Goal: Information Seeking & Learning: Learn about a topic

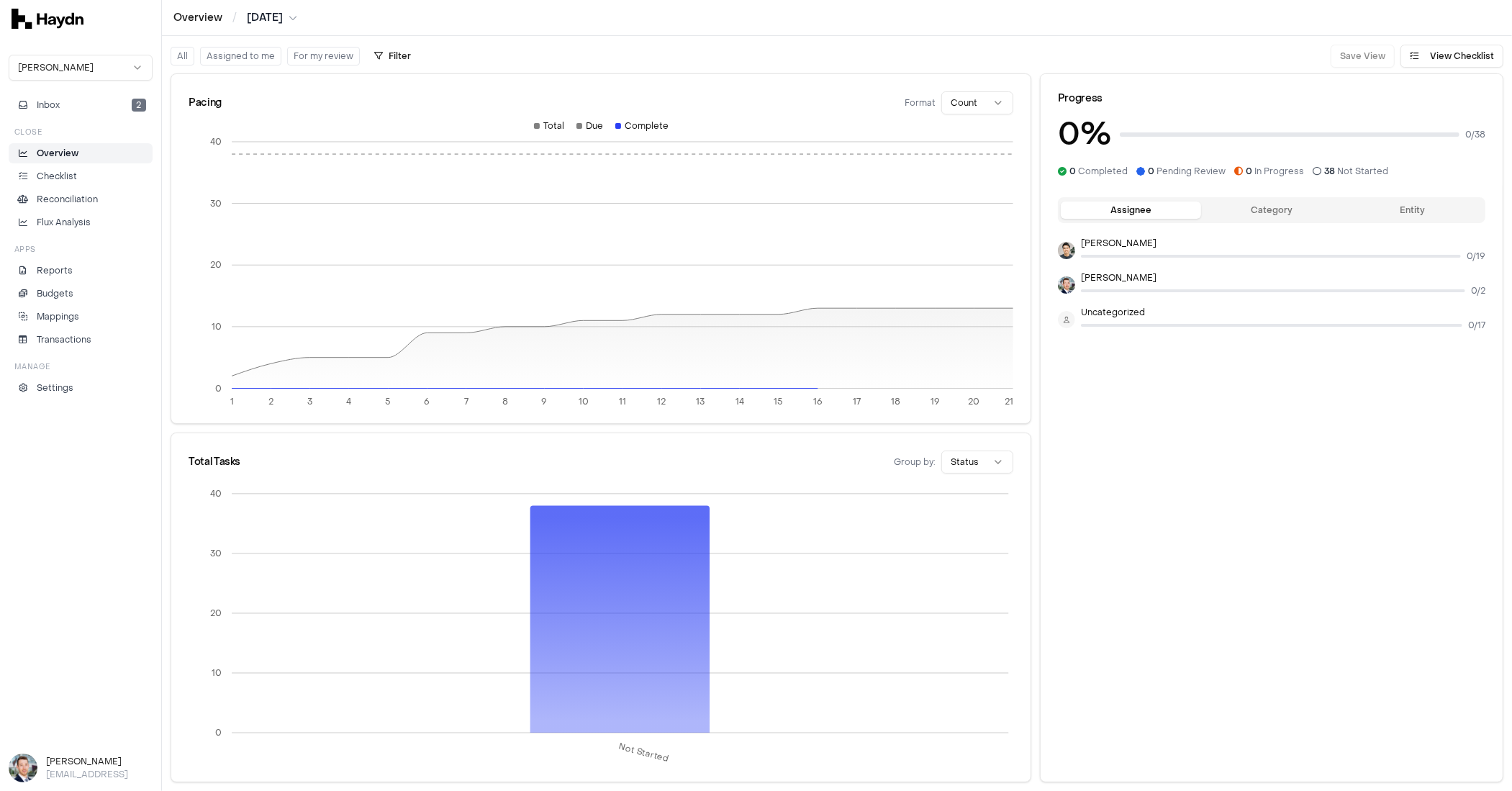
click at [44, 75] on body "Overview / [DATE] [PERSON_NAME] Inbox 2 Close Overview Checklist Reconciliation…" at bounding box center [756, 396] width 1512 height 791
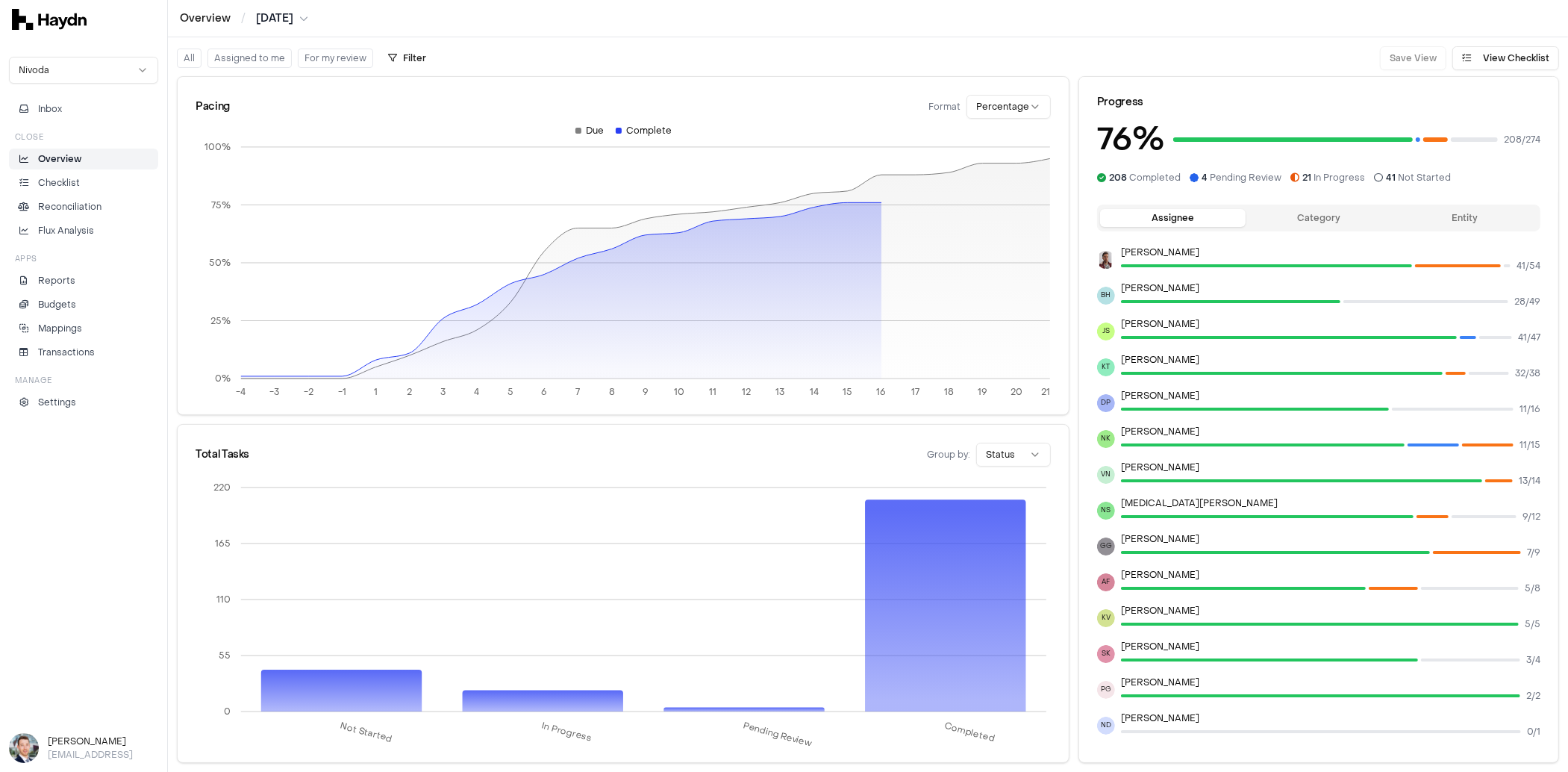
click at [1434, 217] on button "Entity" at bounding box center [1465, 217] width 146 height 18
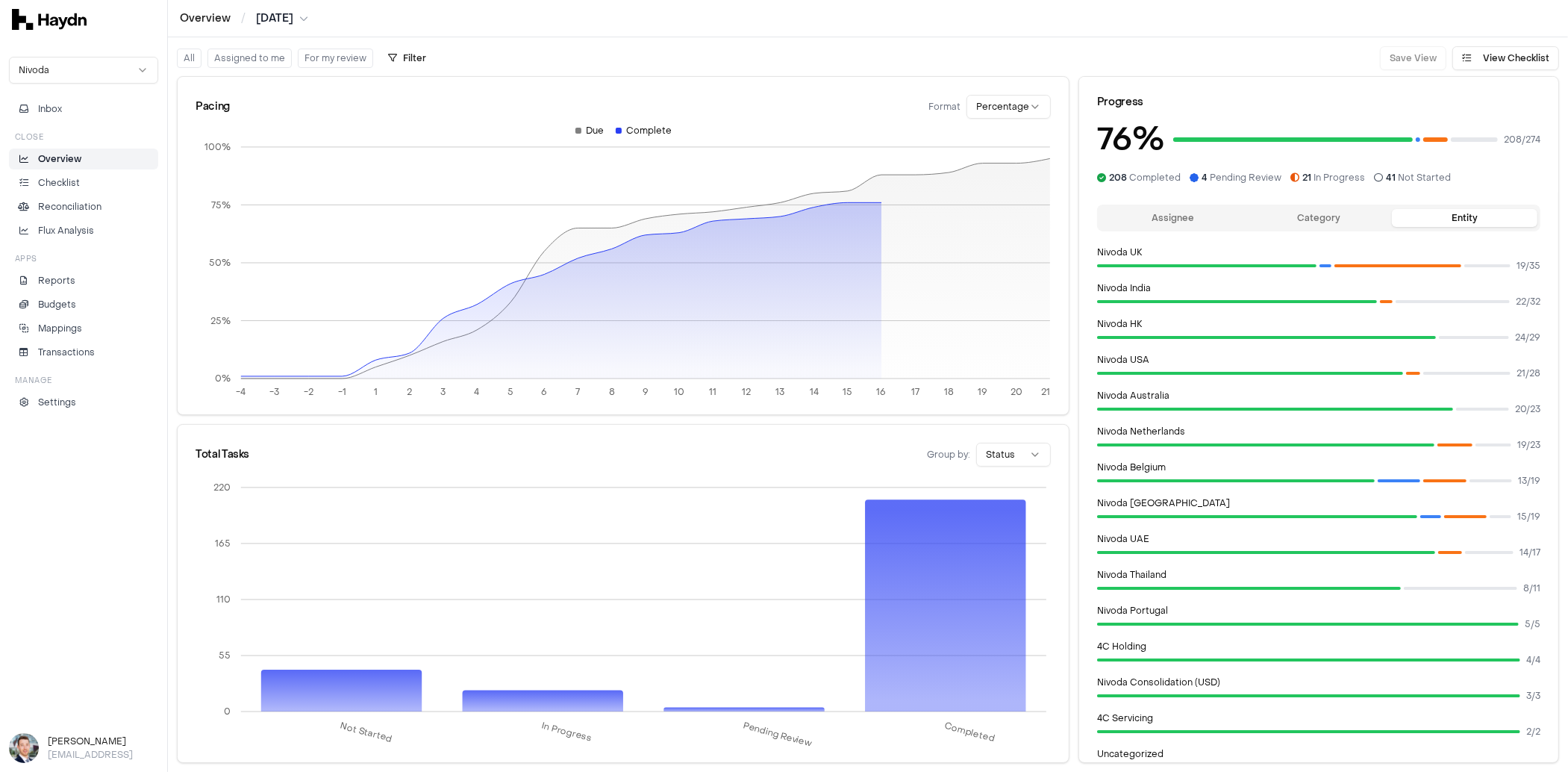
click at [1165, 204] on div "Assignee Category Entity" at bounding box center [1319, 217] width 443 height 27
click at [1166, 215] on button "Assignee" at bounding box center [1173, 217] width 146 height 18
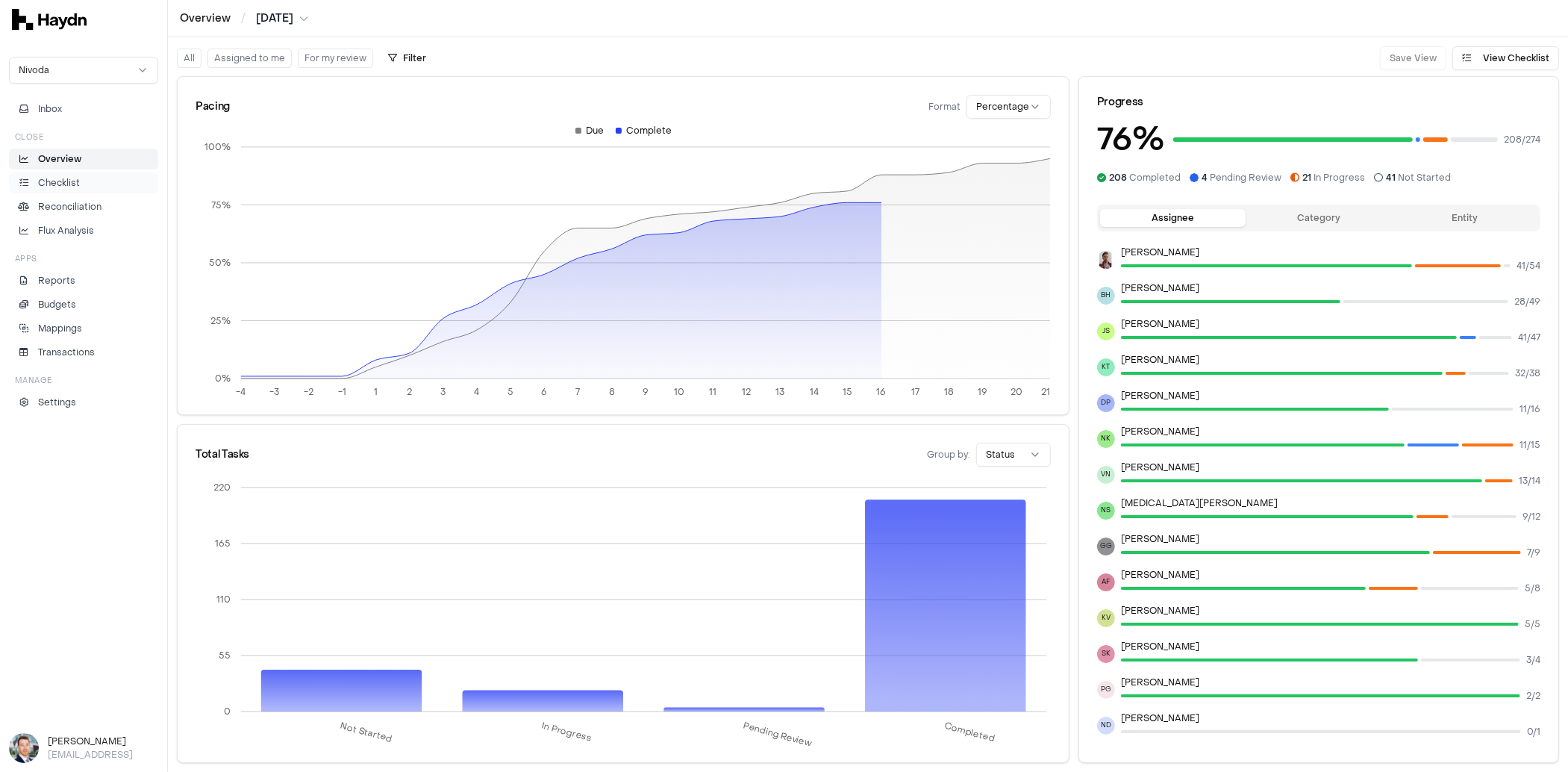
click at [64, 176] on p "Checklist" at bounding box center [58, 182] width 41 height 13
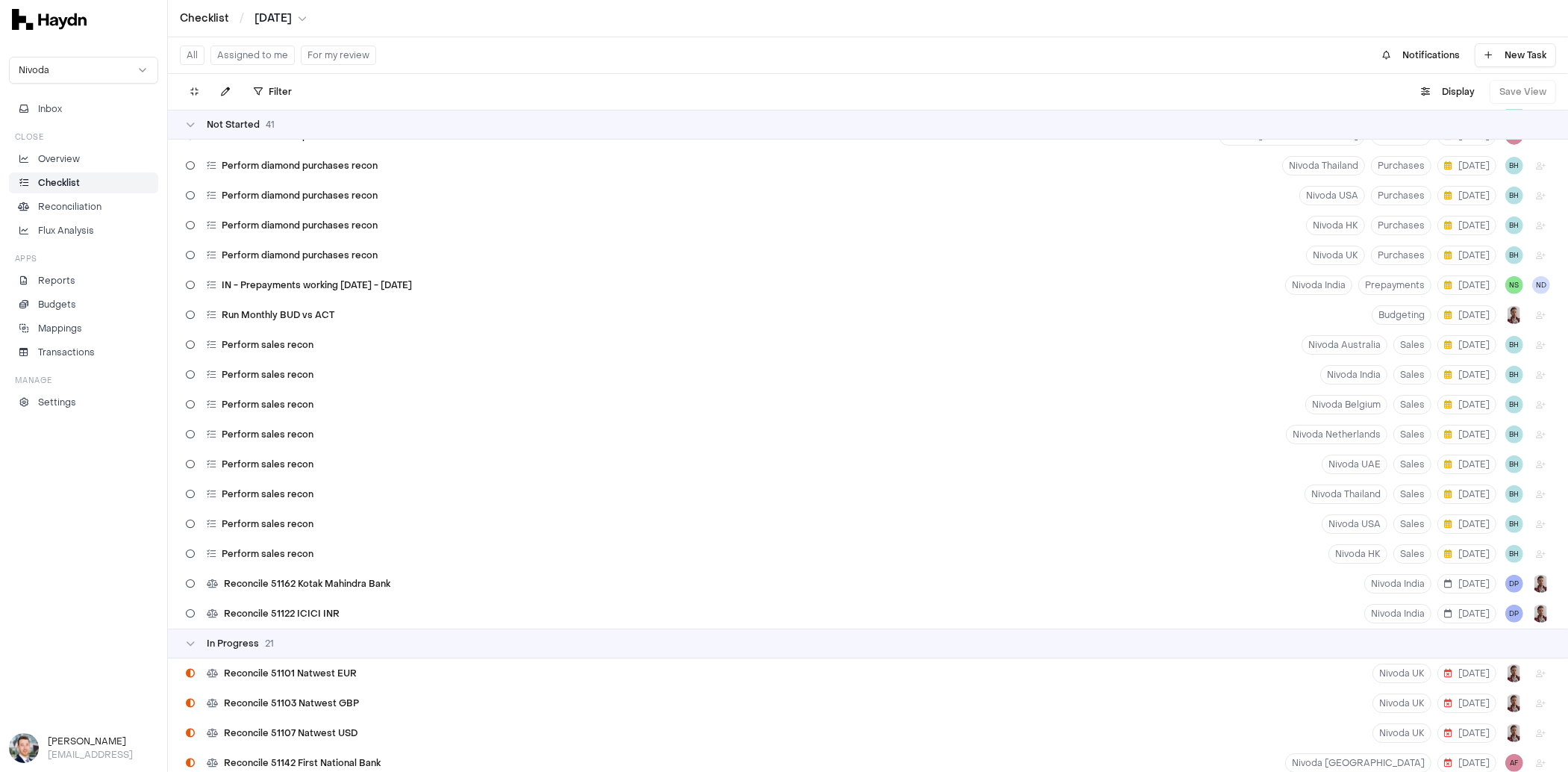
scroll to position [752, 0]
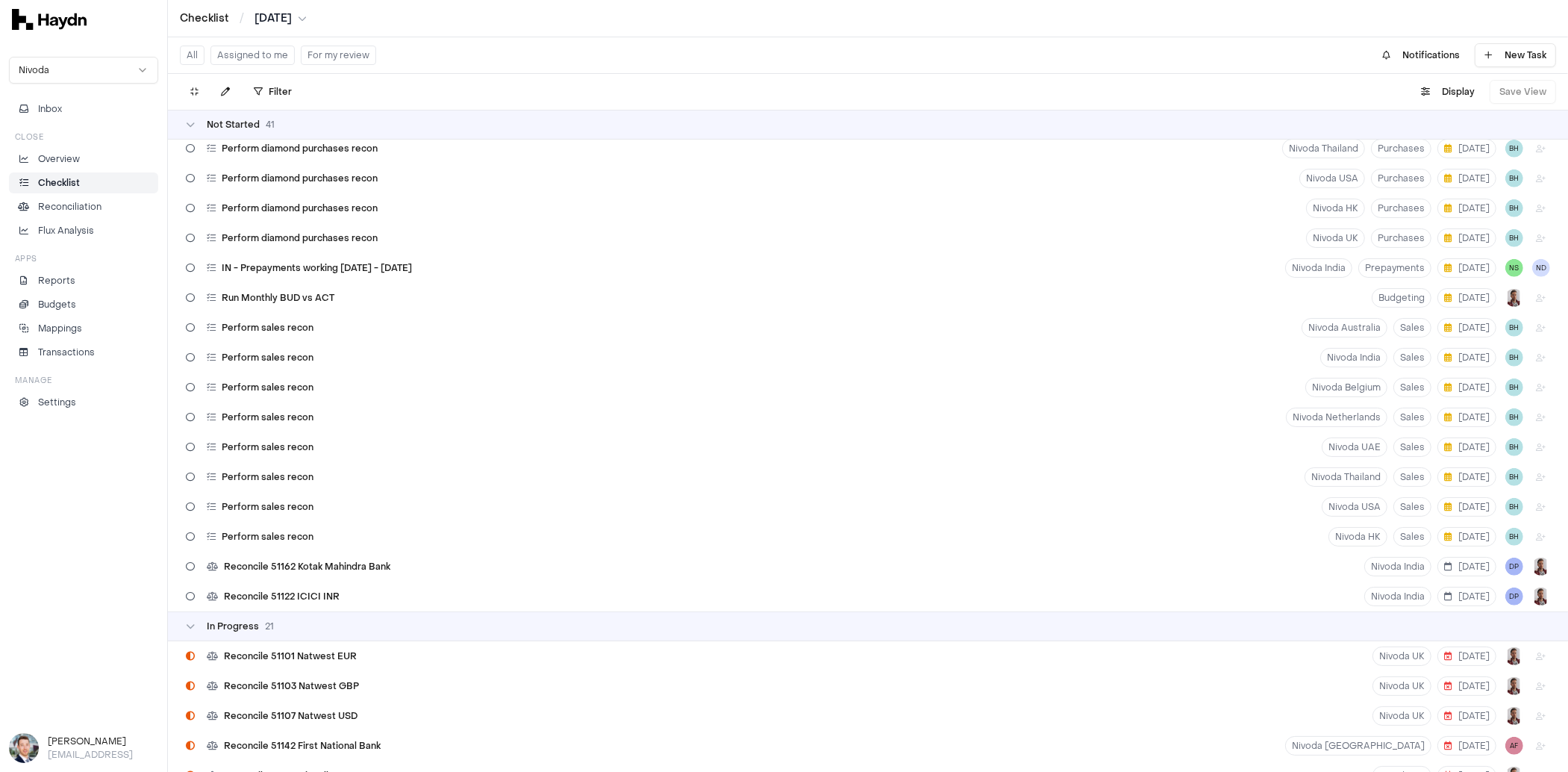
click at [284, 118] on div "Not Started 41" at bounding box center [868, 125] width 1401 height 30
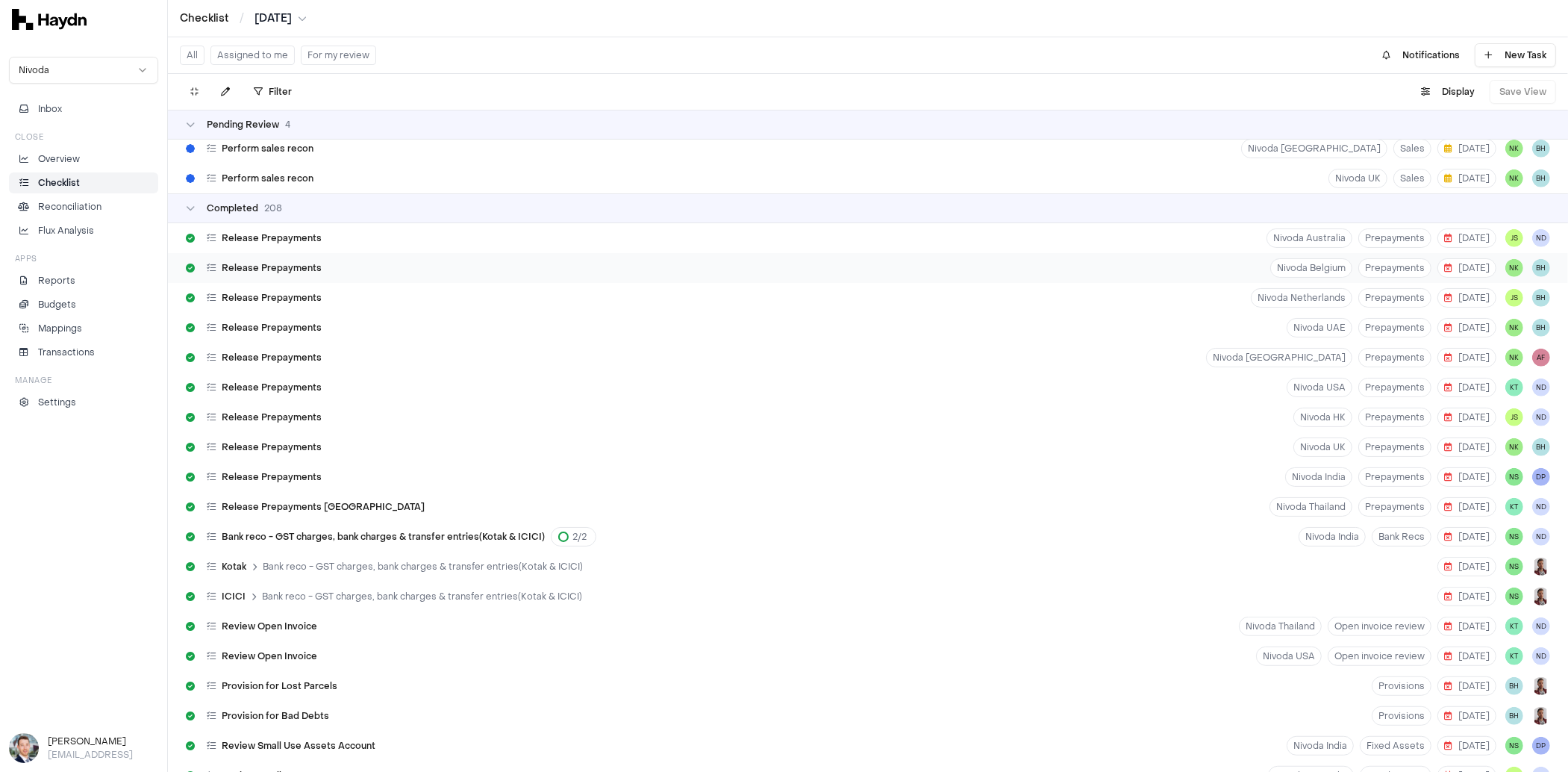
click at [262, 264] on span "Release Prepayments" at bounding box center [272, 268] width 100 height 12
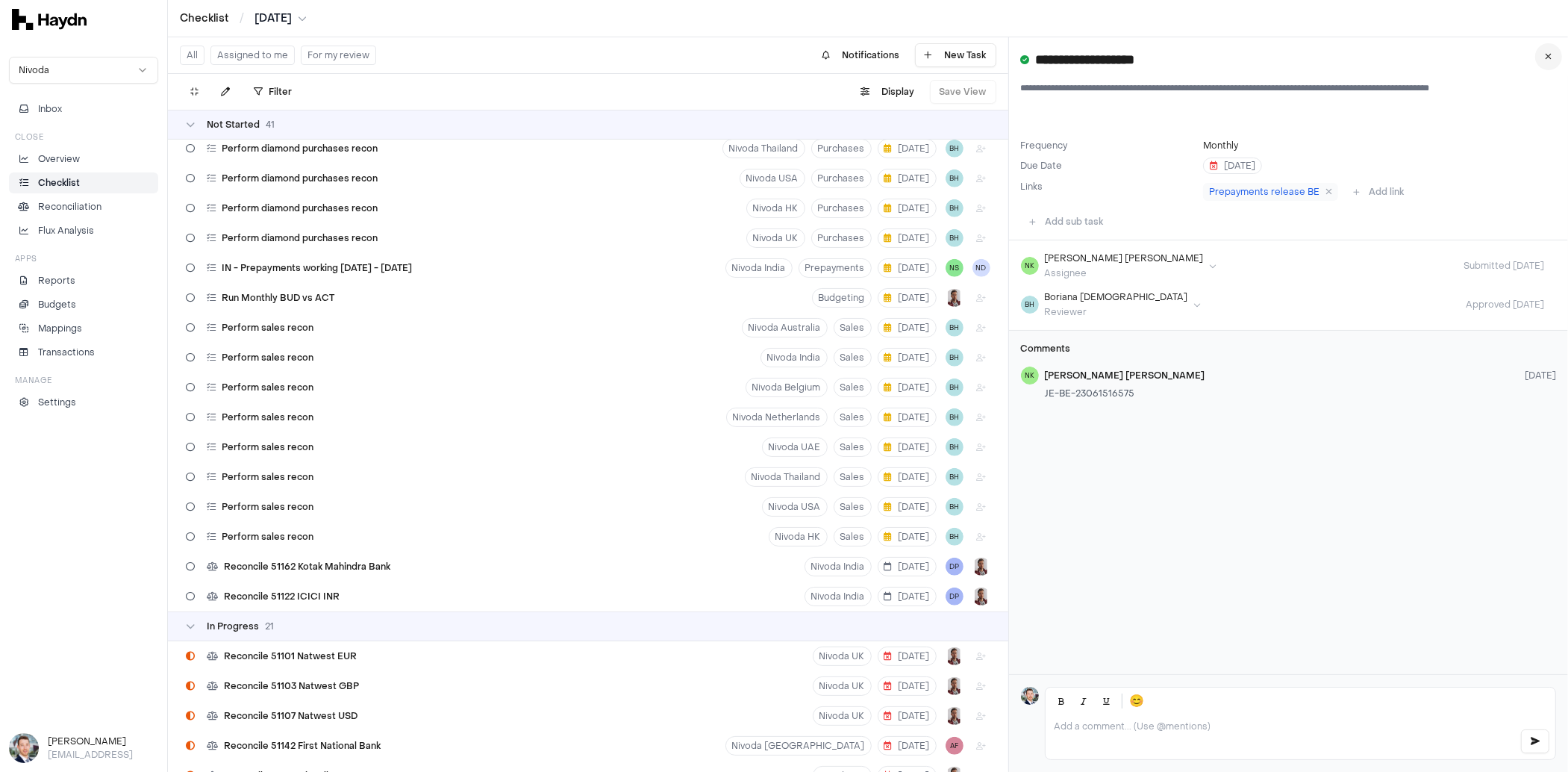
click at [1548, 59] on icon at bounding box center [1549, 57] width 7 height 9
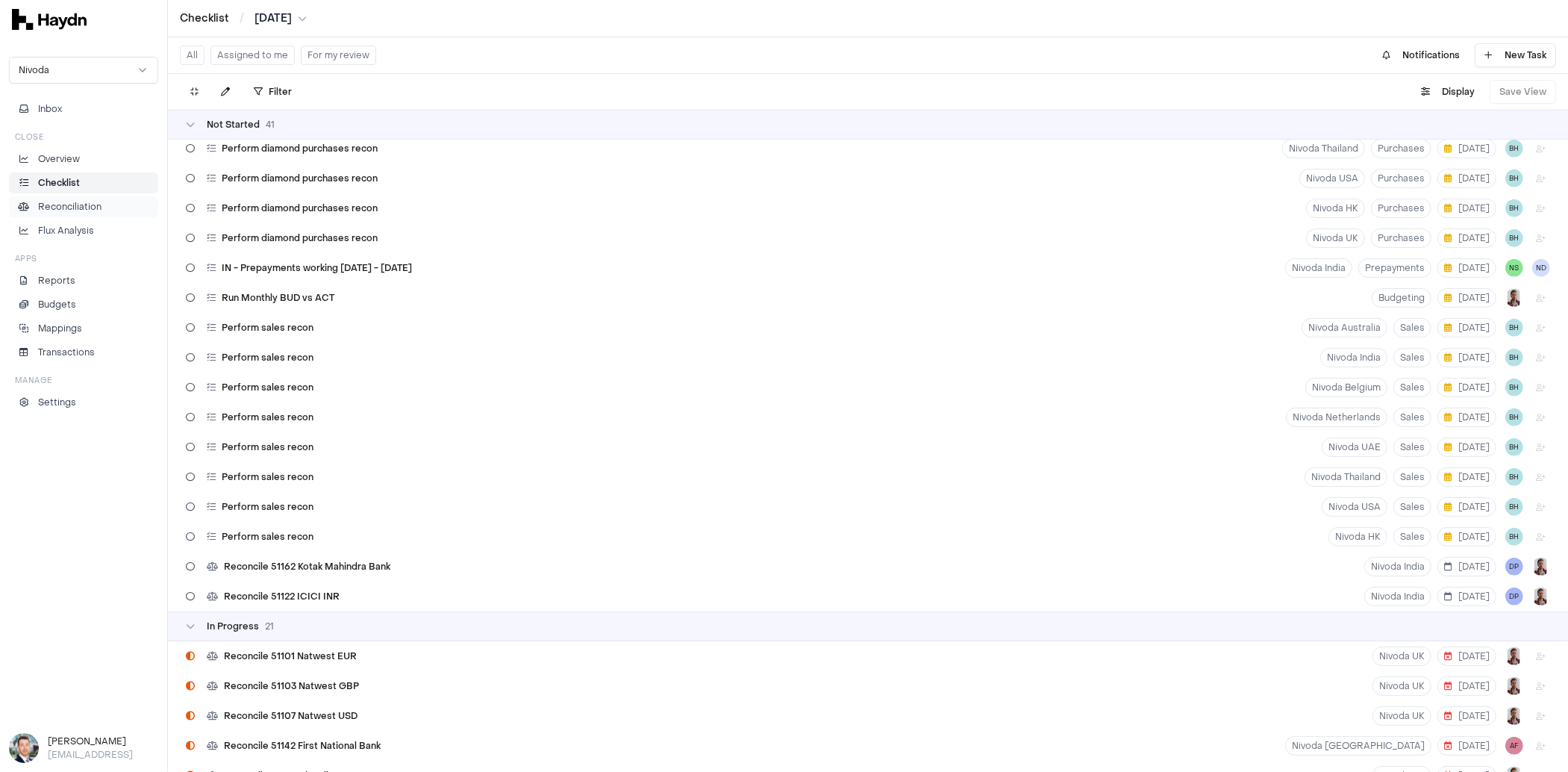
click at [54, 204] on p "Reconciliation" at bounding box center [69, 207] width 63 height 13
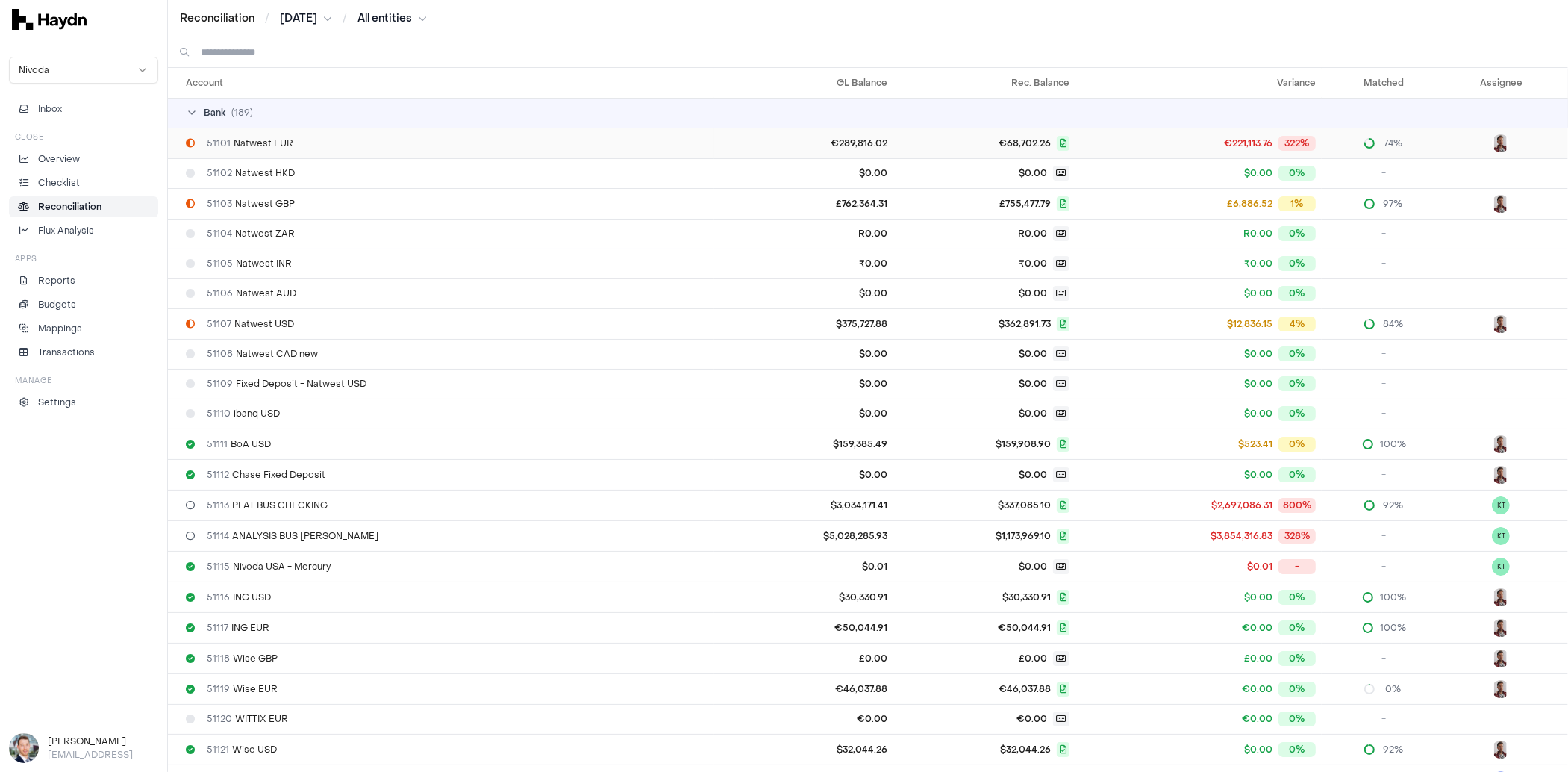
click at [512, 135] on td "51101 Natwest EUR" at bounding box center [441, 143] width 546 height 31
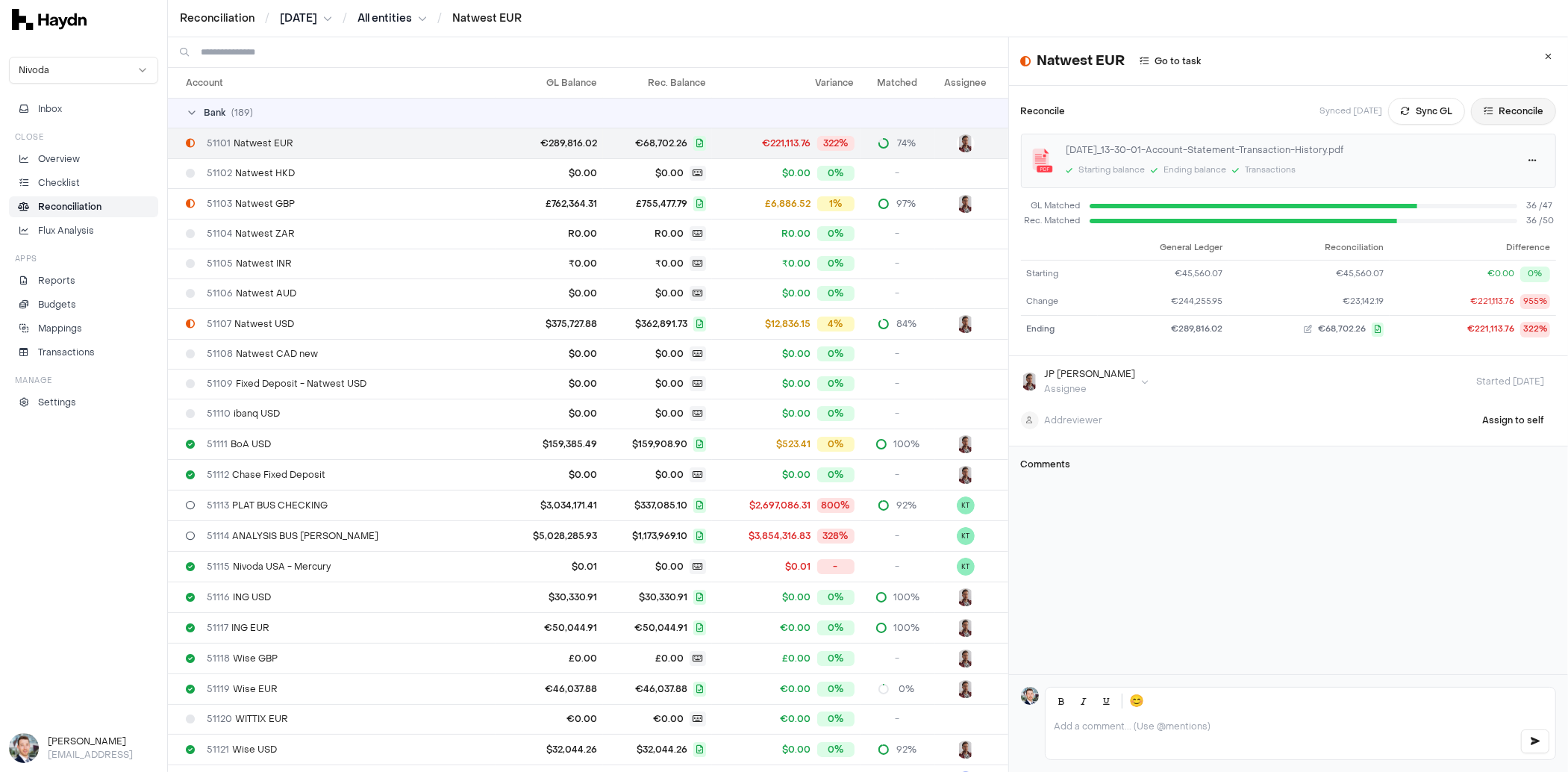
click at [1519, 106] on button "Reconcile" at bounding box center [1513, 111] width 85 height 27
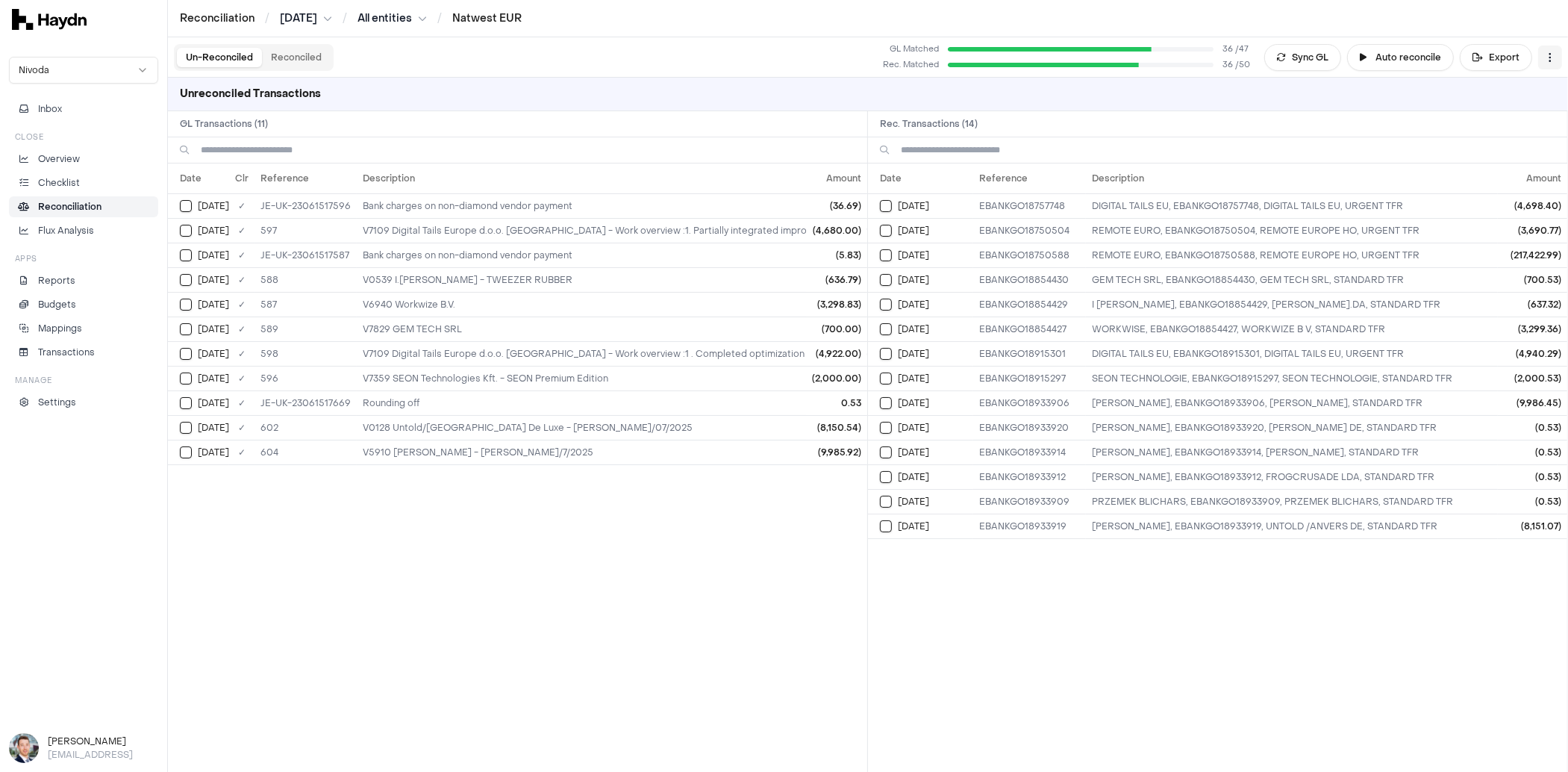
click at [1552, 62] on html "Reconciliation / [DATE] / All entities / Natwest EUR Nivoda Inbox Close Overvie…" at bounding box center [784, 386] width 1568 height 772
click at [1499, 87] on div "Reset" at bounding box center [1491, 86] width 135 height 21
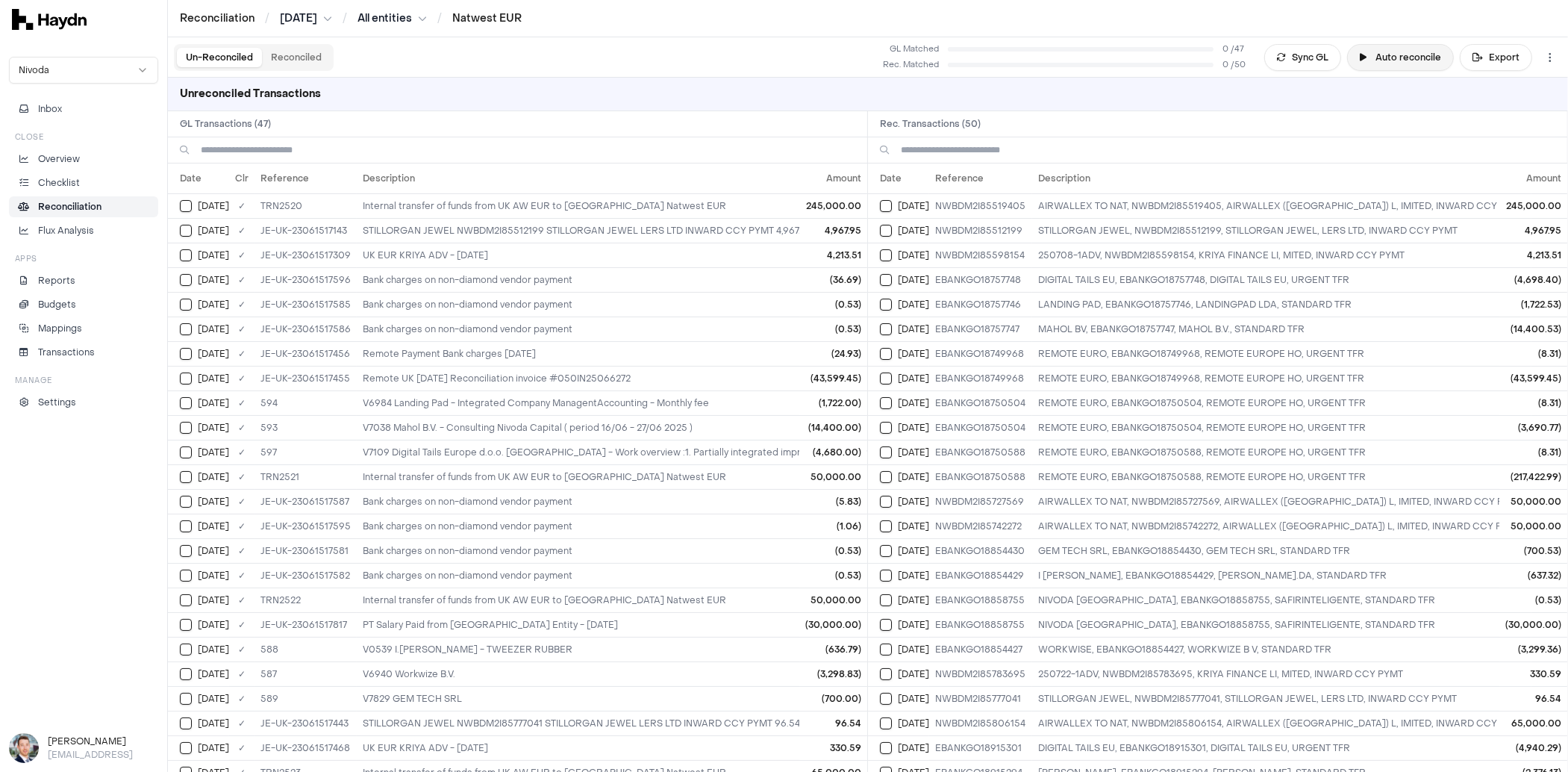
click at [1372, 58] on button "Auto reconcile" at bounding box center [1401, 57] width 106 height 27
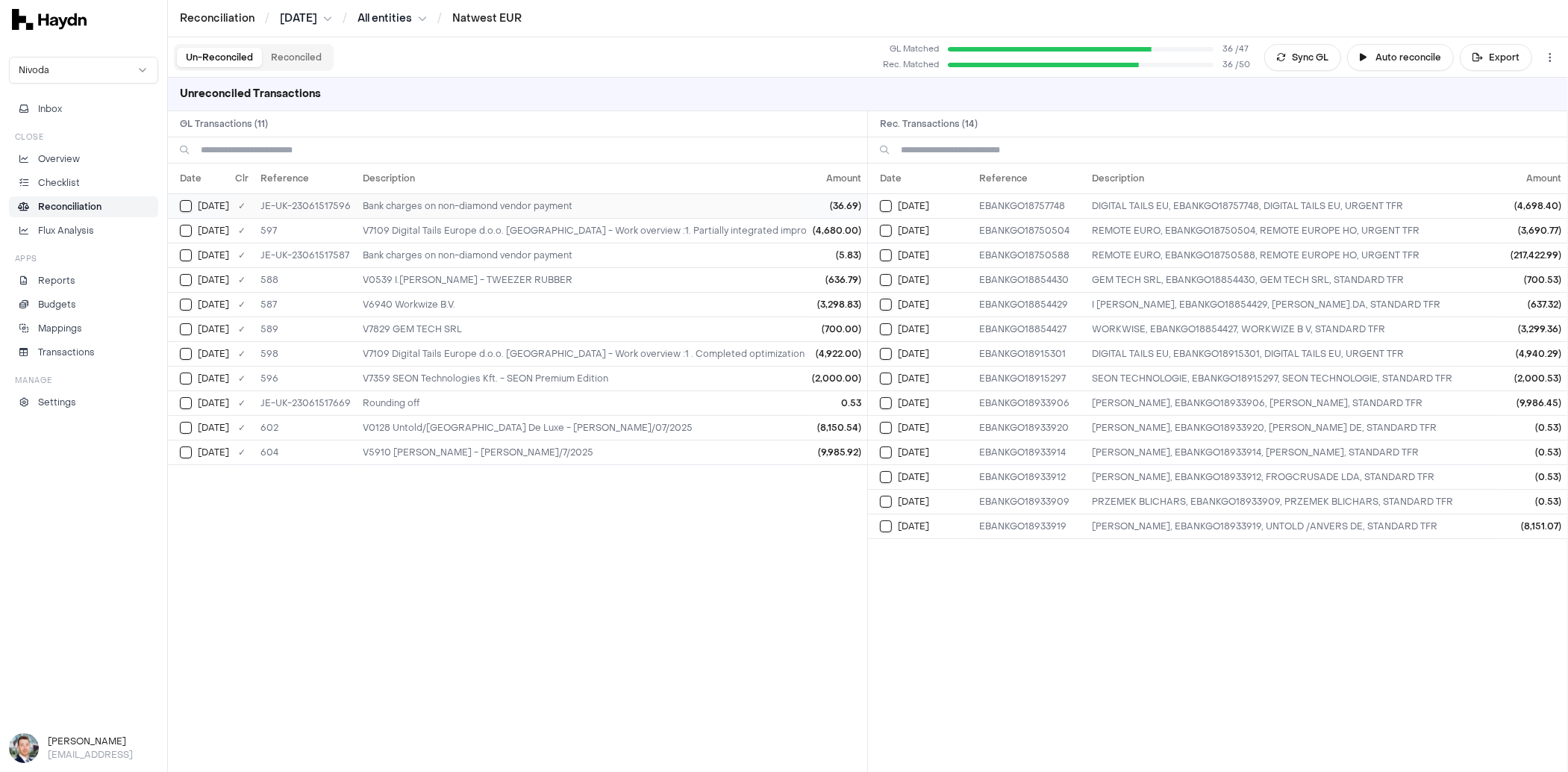
click at [183, 205] on button "Select GL transaction 8227343" at bounding box center [185, 206] width 12 height 12
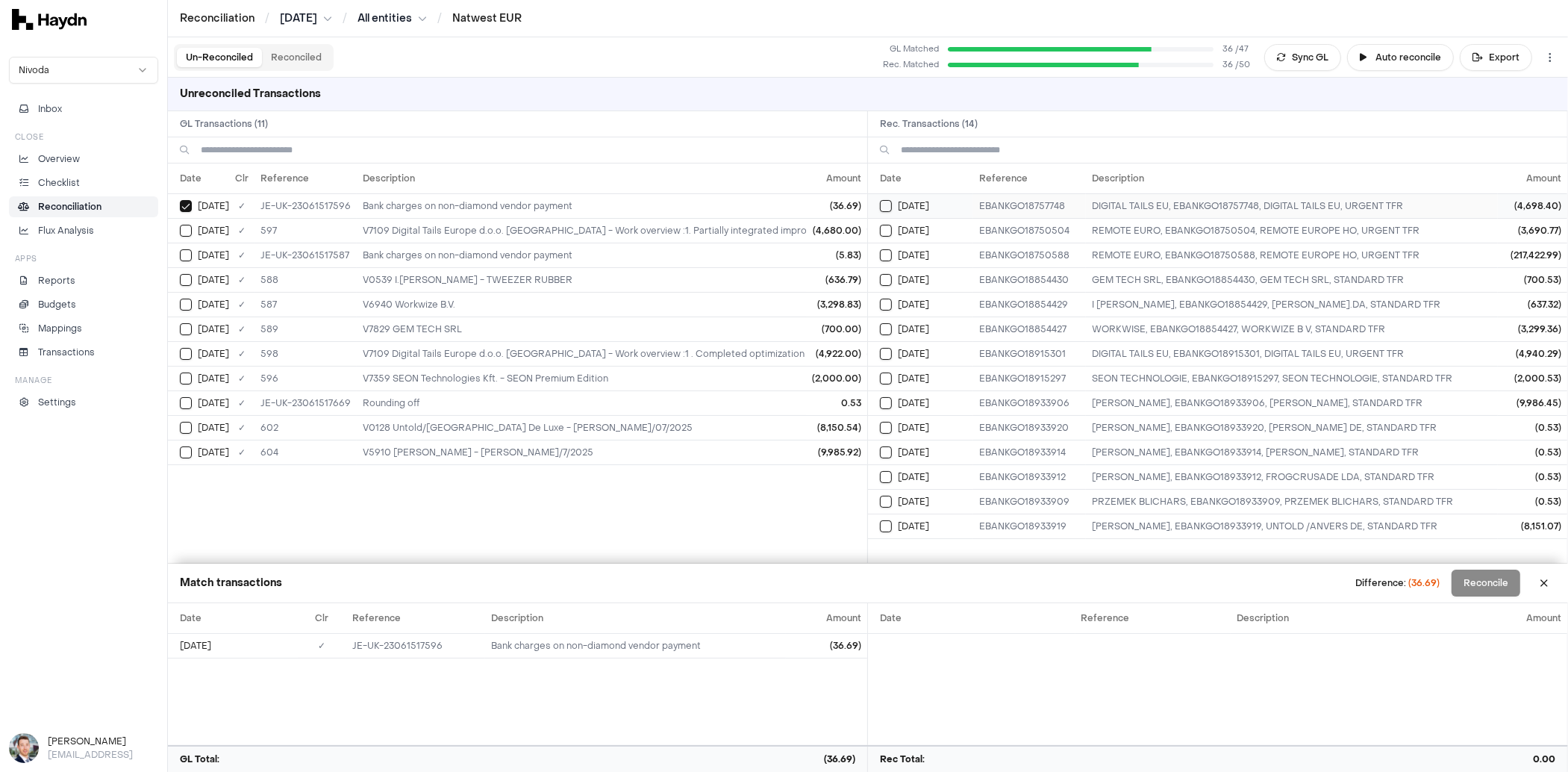
click at [885, 201] on button "Select reconciliation transaction 25748" at bounding box center [886, 206] width 12 height 12
click at [191, 204] on button "Select GL transaction 8227343" at bounding box center [185, 206] width 12 height 12
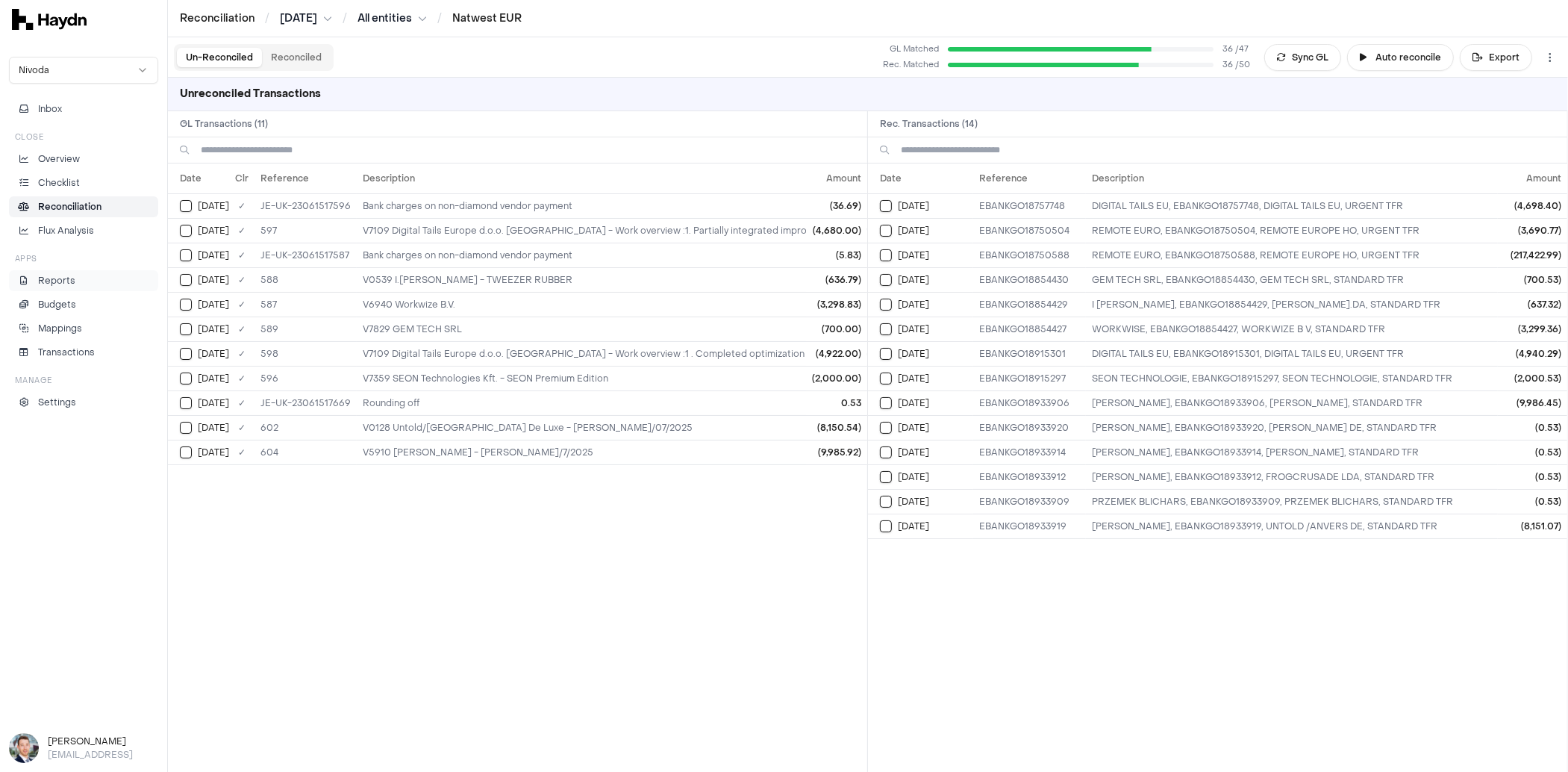
click at [58, 281] on p "Reports" at bounding box center [56, 280] width 38 height 13
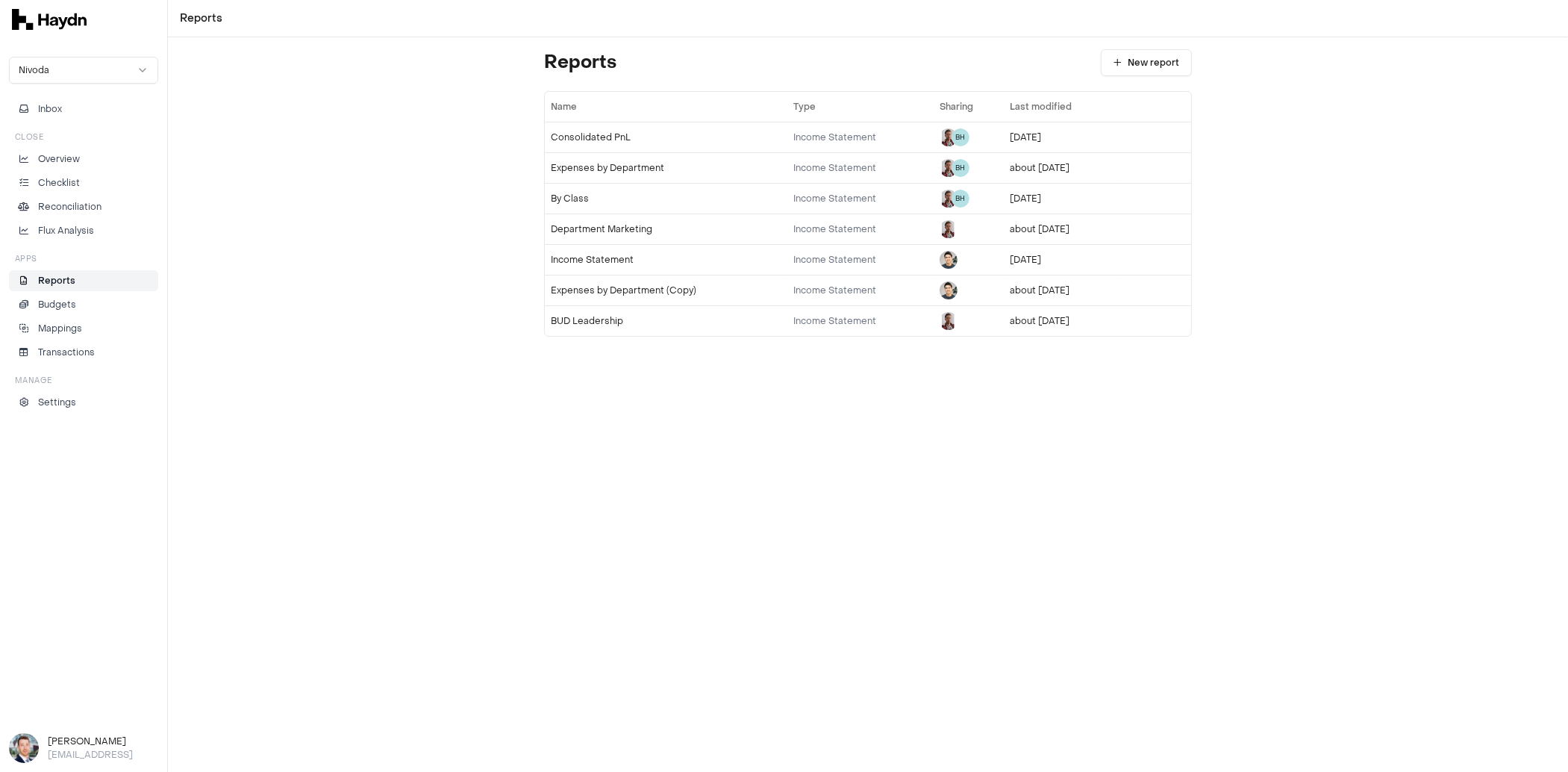
click at [59, 71] on html "Reports Nivoda Inbox Close Overview Checklist Reconciliation Flux Analysis Apps…" at bounding box center [784, 386] width 1568 height 772
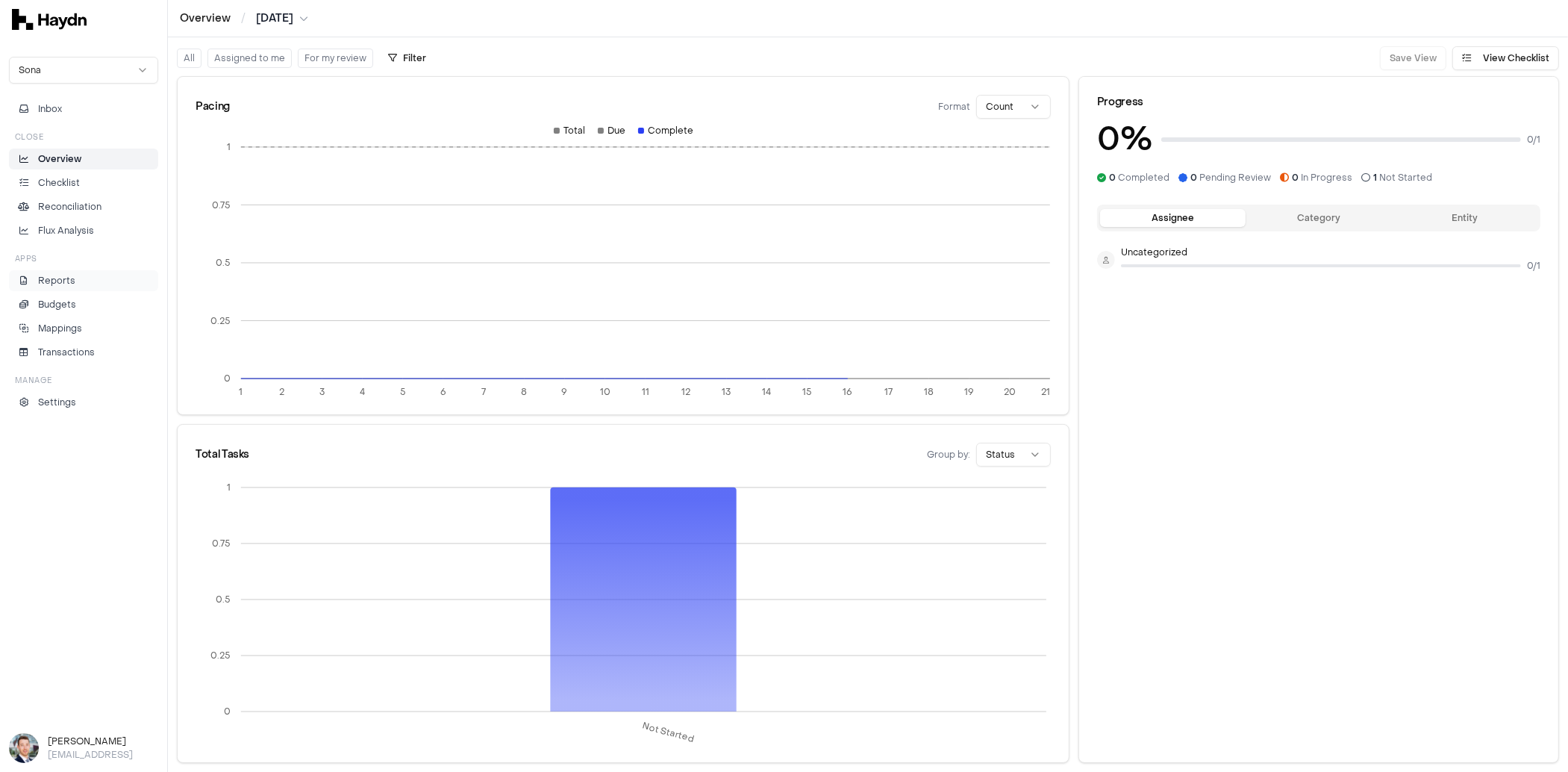
click at [57, 281] on p "Reports" at bounding box center [56, 280] width 38 height 13
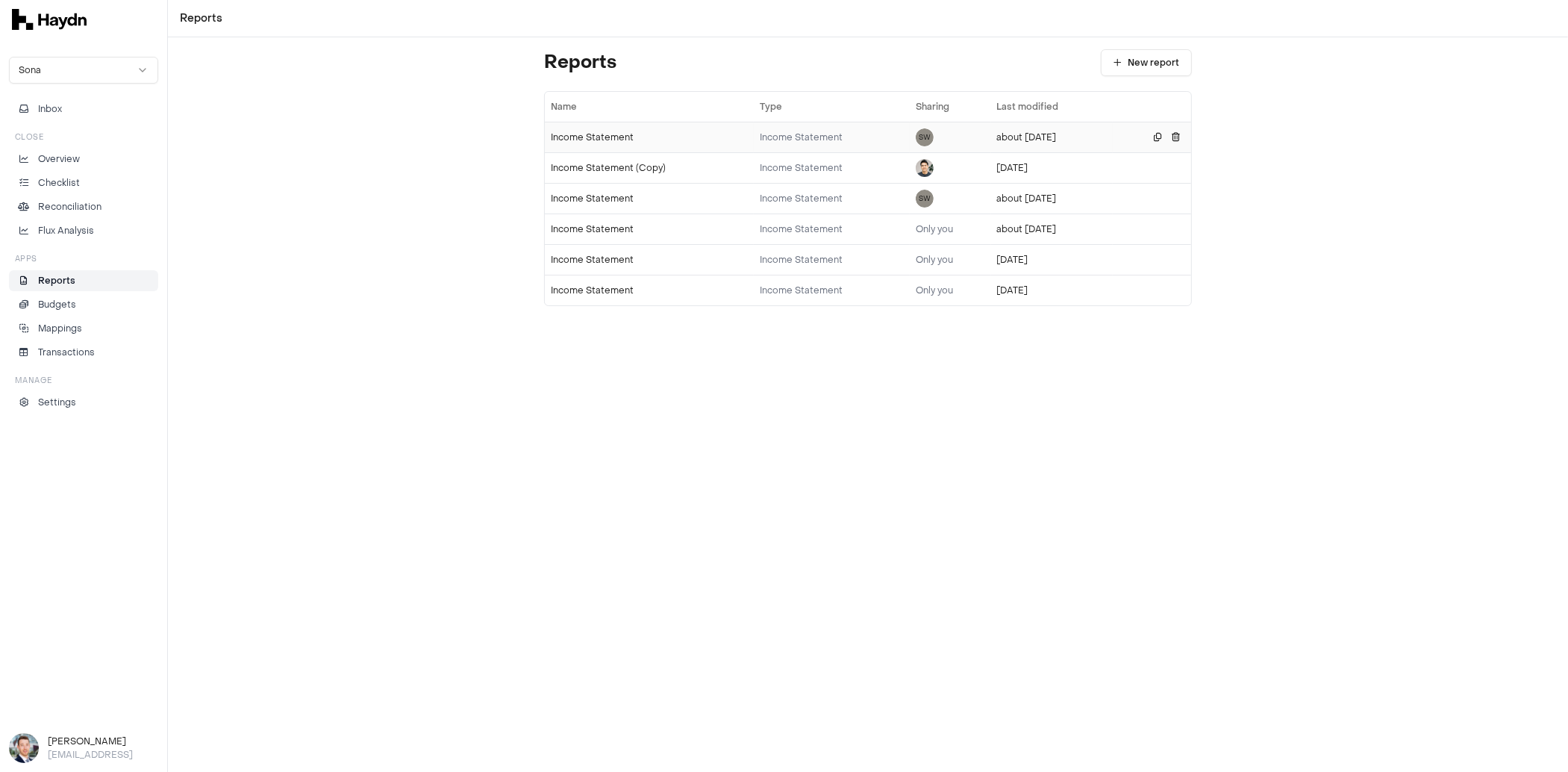
click at [593, 138] on div "Income Statement" at bounding box center [650, 137] width 198 height 12
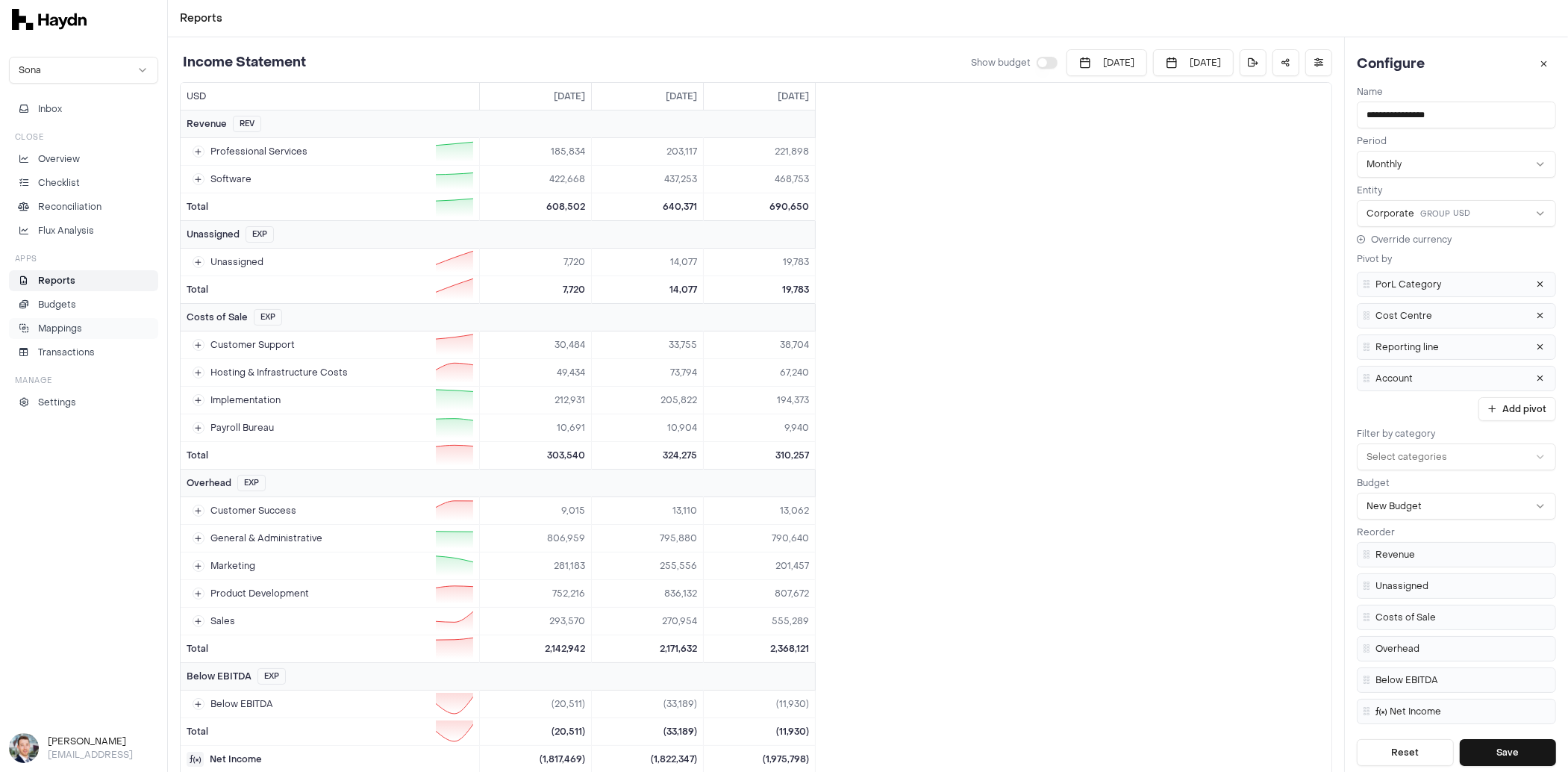
click at [76, 322] on p "Mappings" at bounding box center [59, 328] width 44 height 13
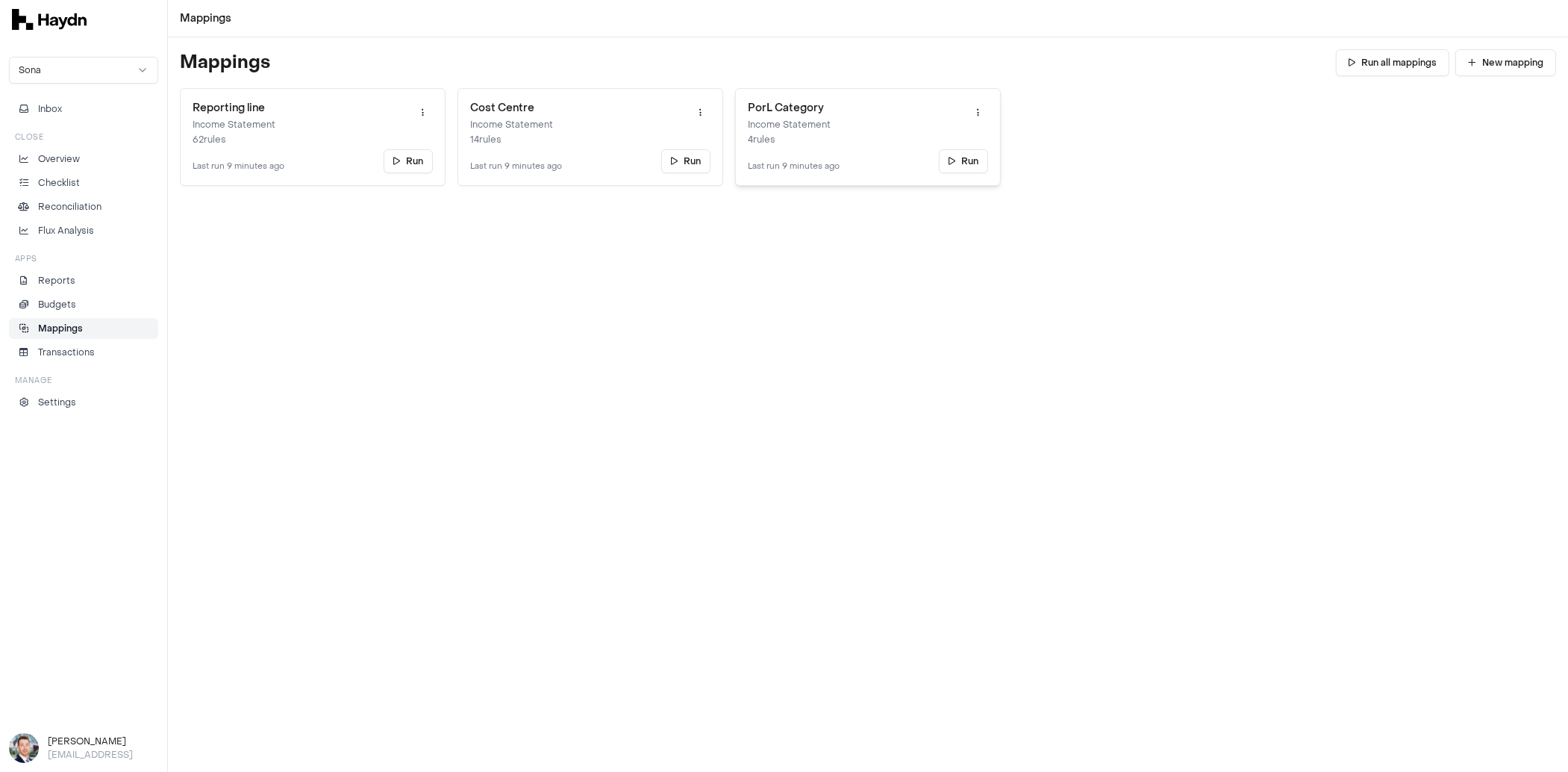
click at [798, 114] on h3 "PorL Category" at bounding box center [794, 108] width 92 height 15
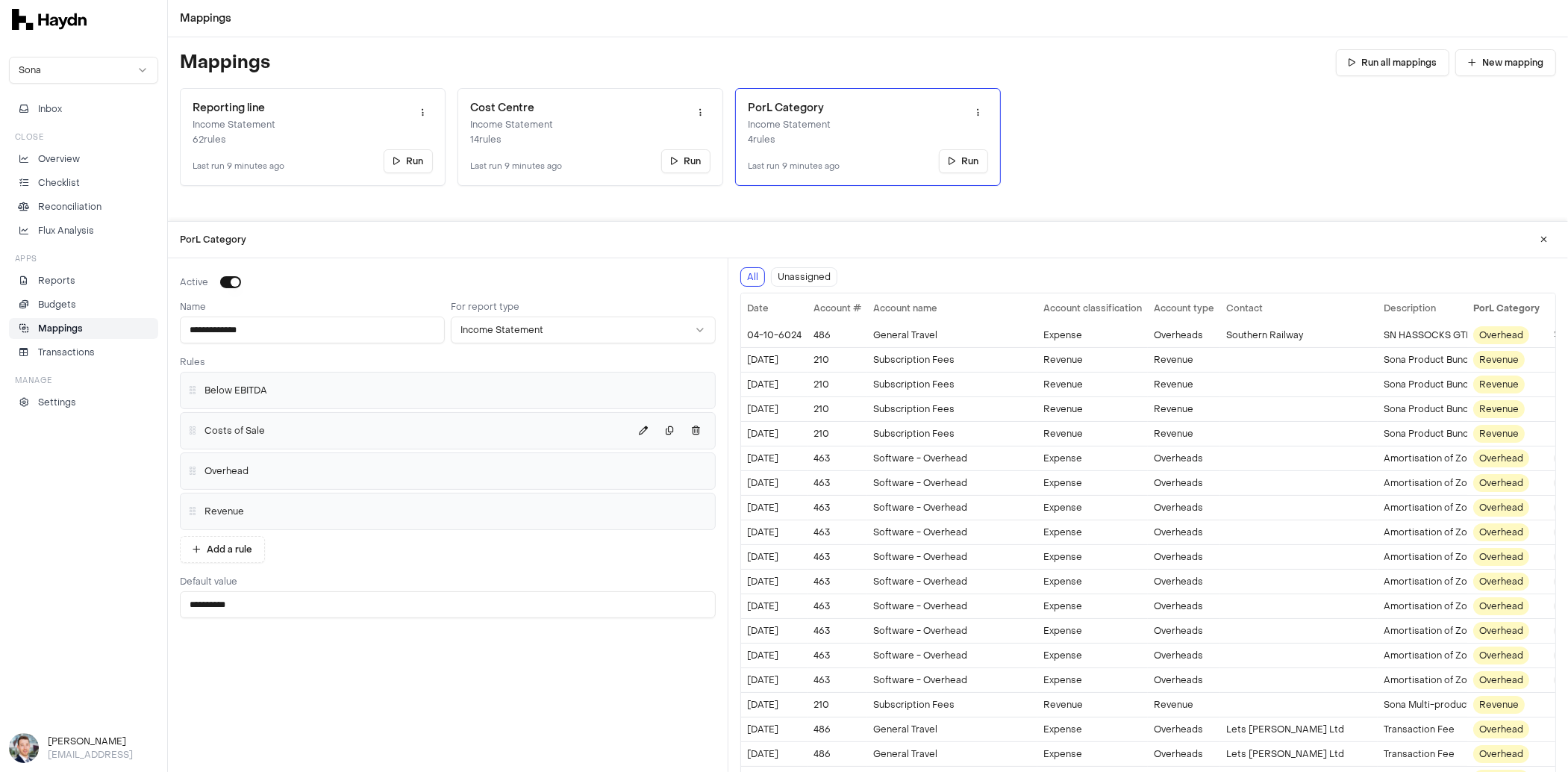
click at [288, 433] on div "Costs of Sale" at bounding box center [448, 430] width 523 height 24
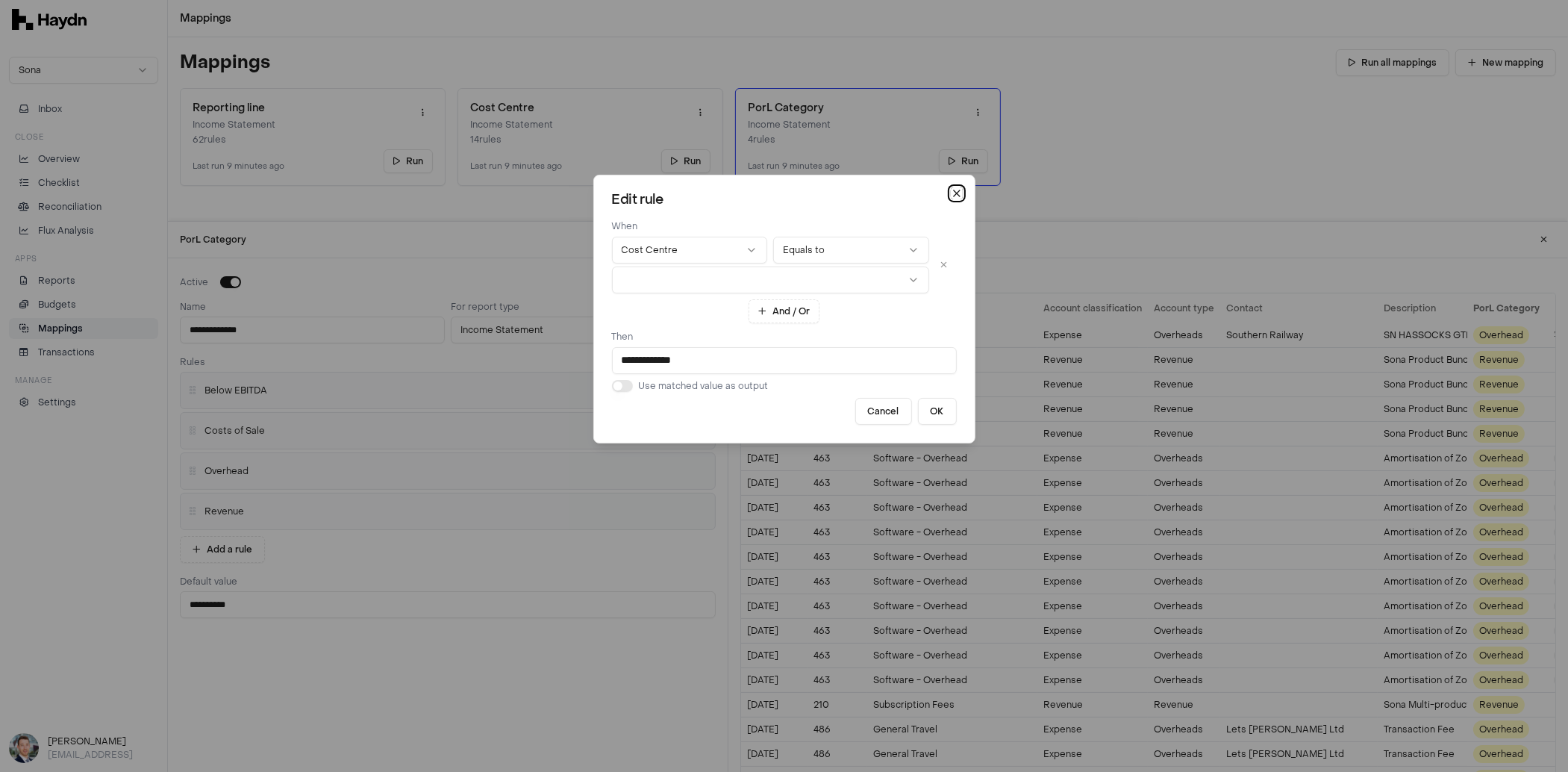
click at [954, 193] on icon "button" at bounding box center [957, 193] width 12 height 12
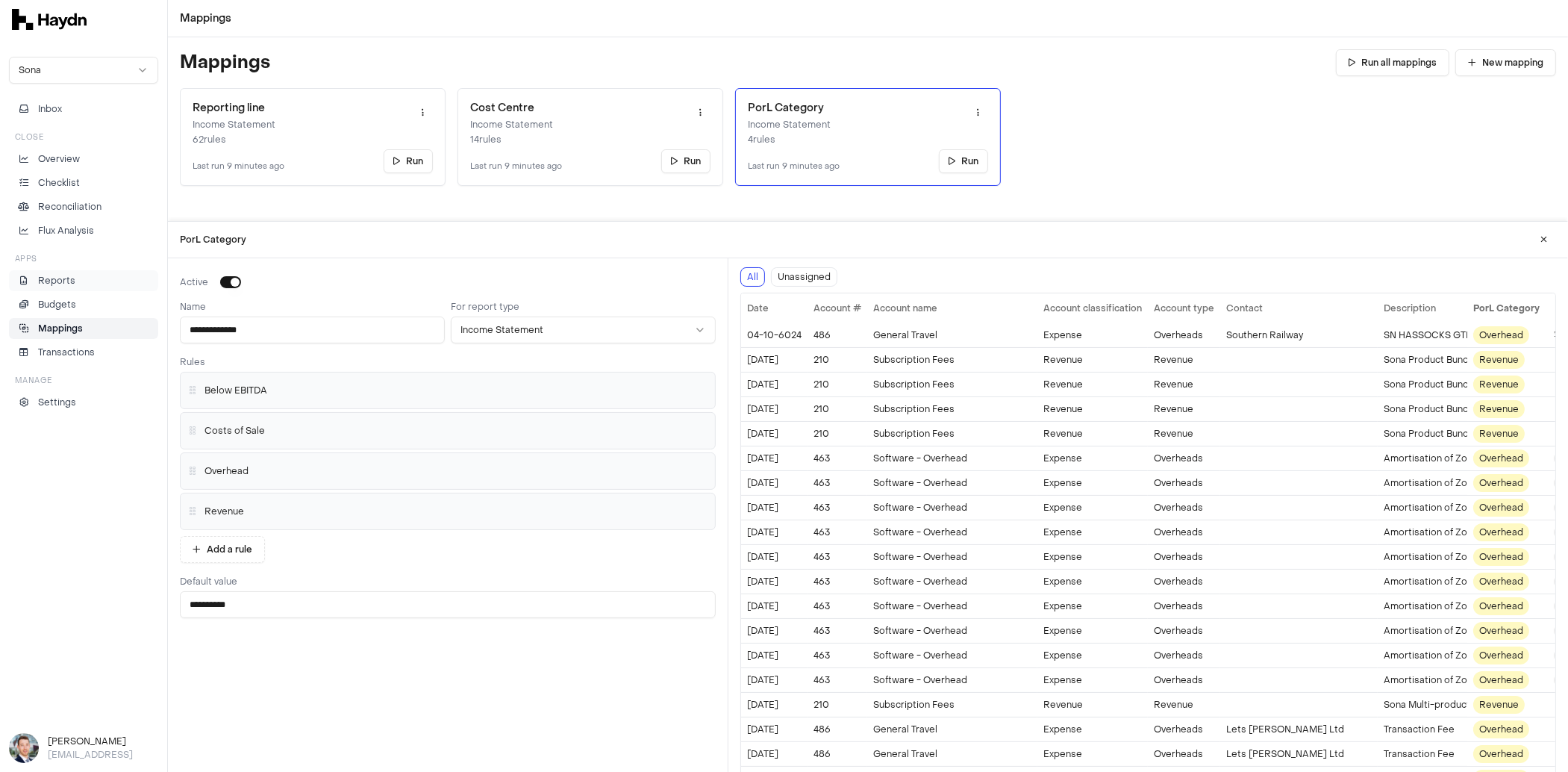
click at [44, 280] on p "Reports" at bounding box center [56, 280] width 38 height 13
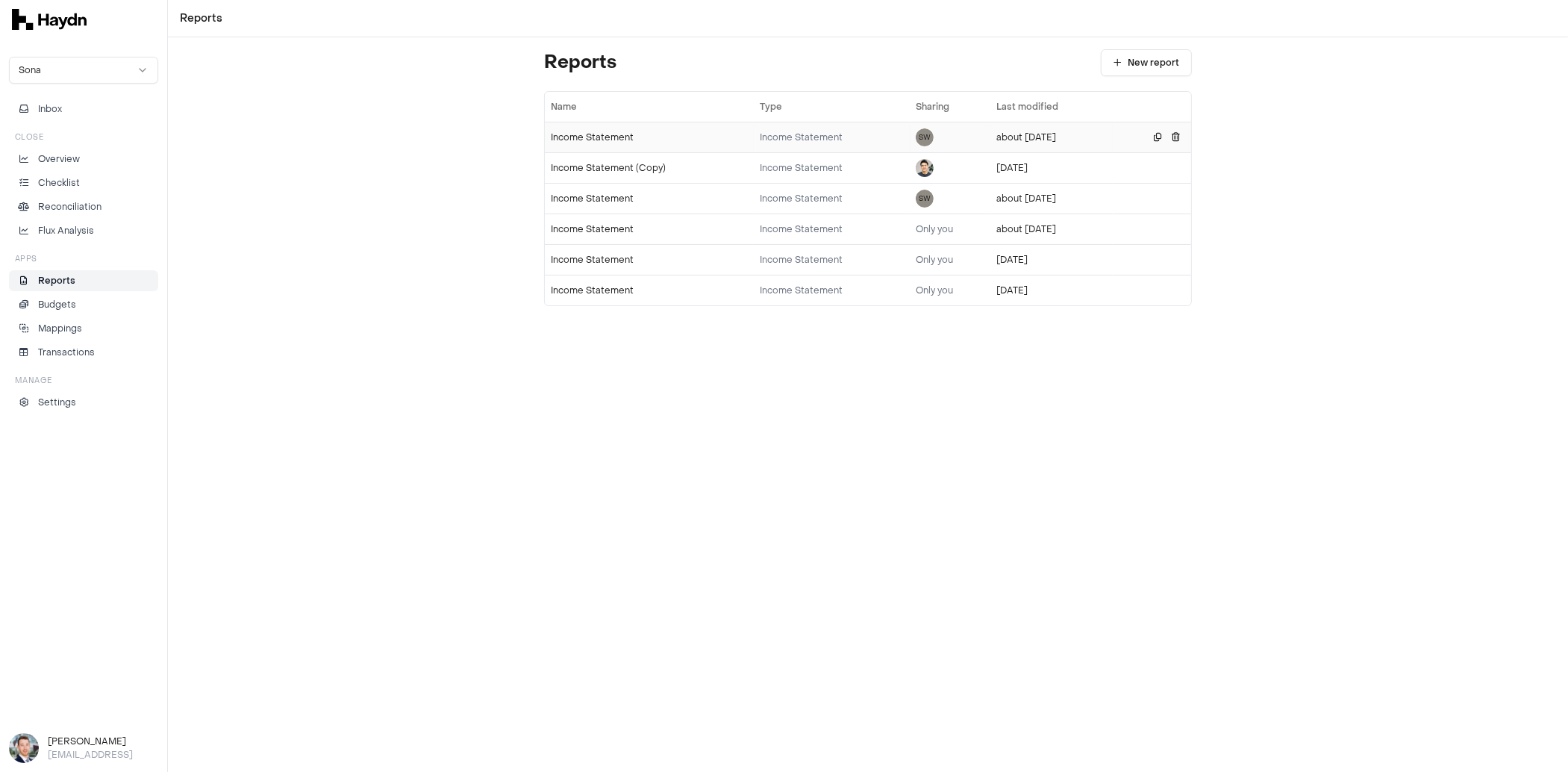
click at [578, 135] on div "Income Statement" at bounding box center [650, 137] width 198 height 12
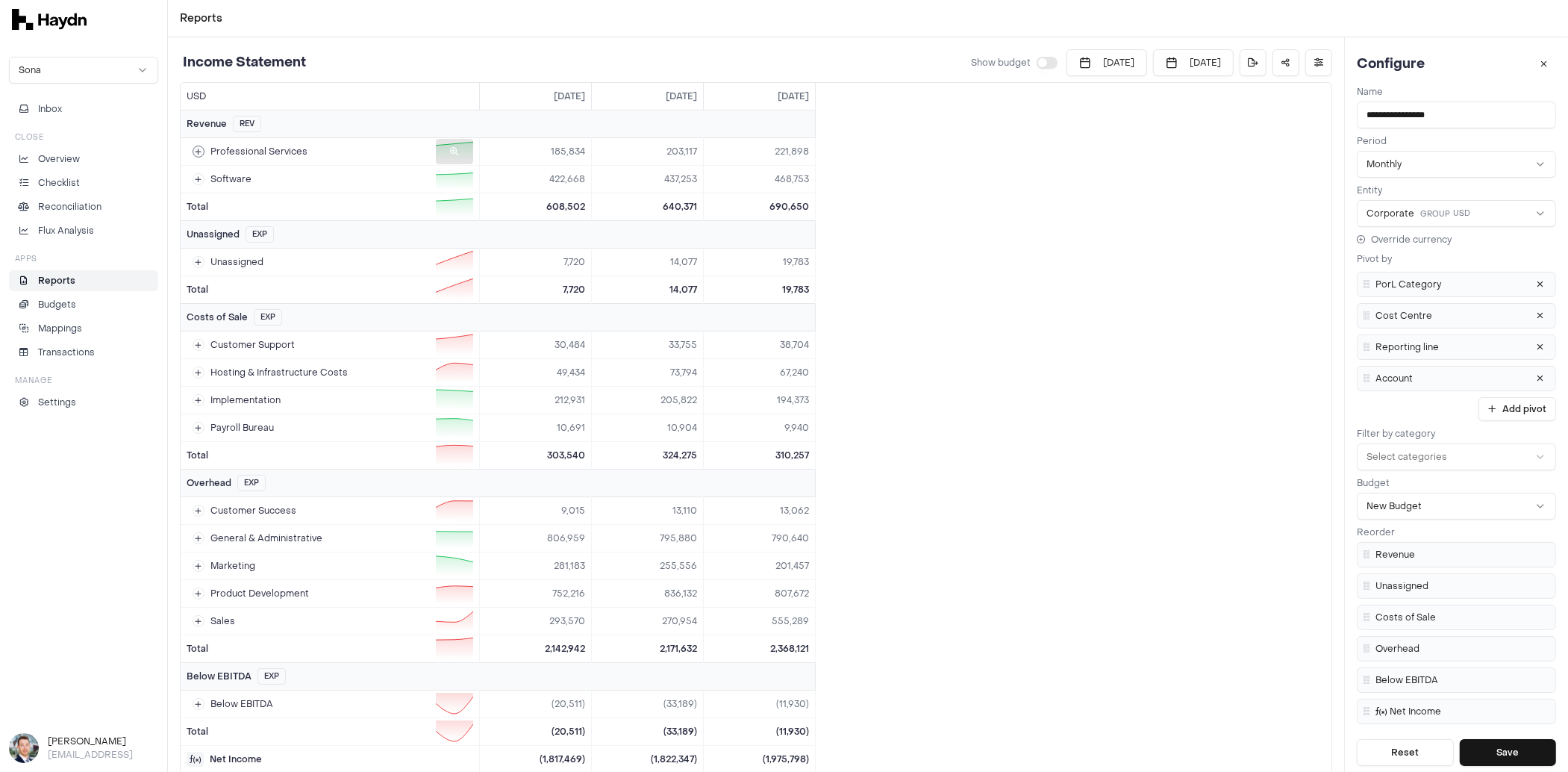
click at [200, 146] on button at bounding box center [198, 151] width 12 height 12
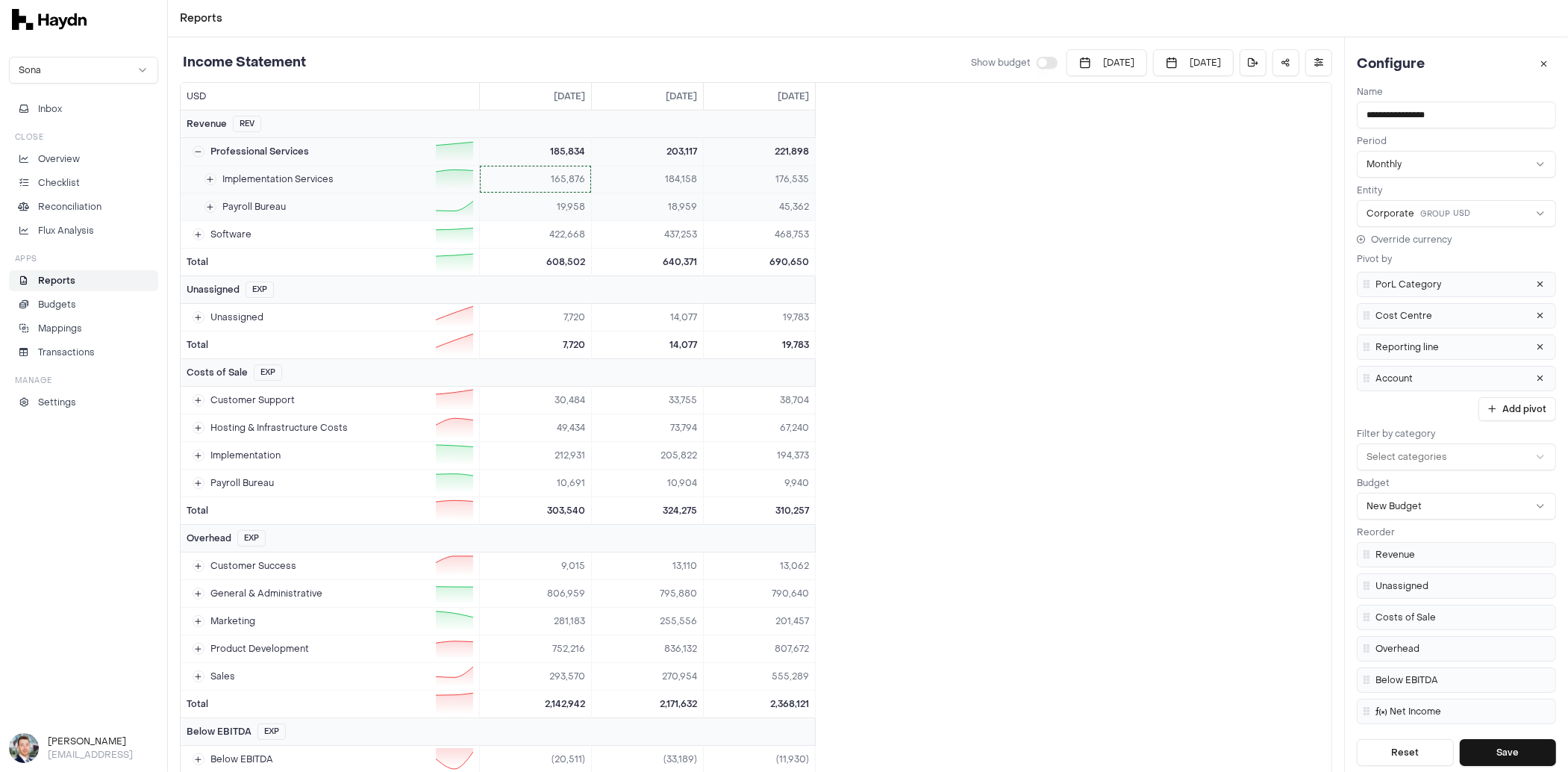
click at [571, 181] on html "Reports Sona Inbox Close Overview Checklist Reconciliation Flux Analysis Apps R…" at bounding box center [784, 386] width 1568 height 772
click at [543, 204] on span "Drill down" at bounding box center [528, 209] width 60 height 12
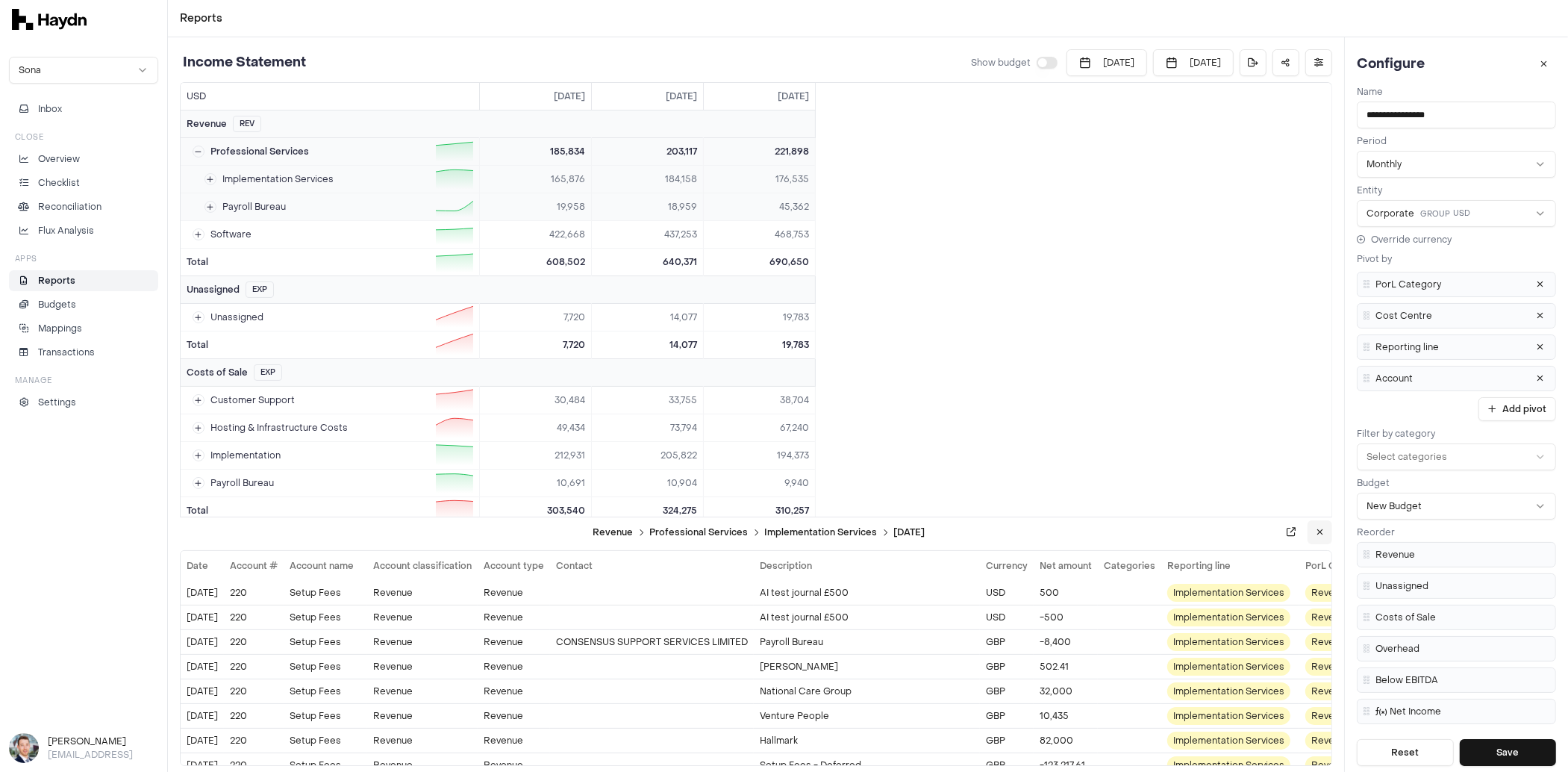
click at [1320, 531] on icon at bounding box center [1320, 532] width 7 height 9
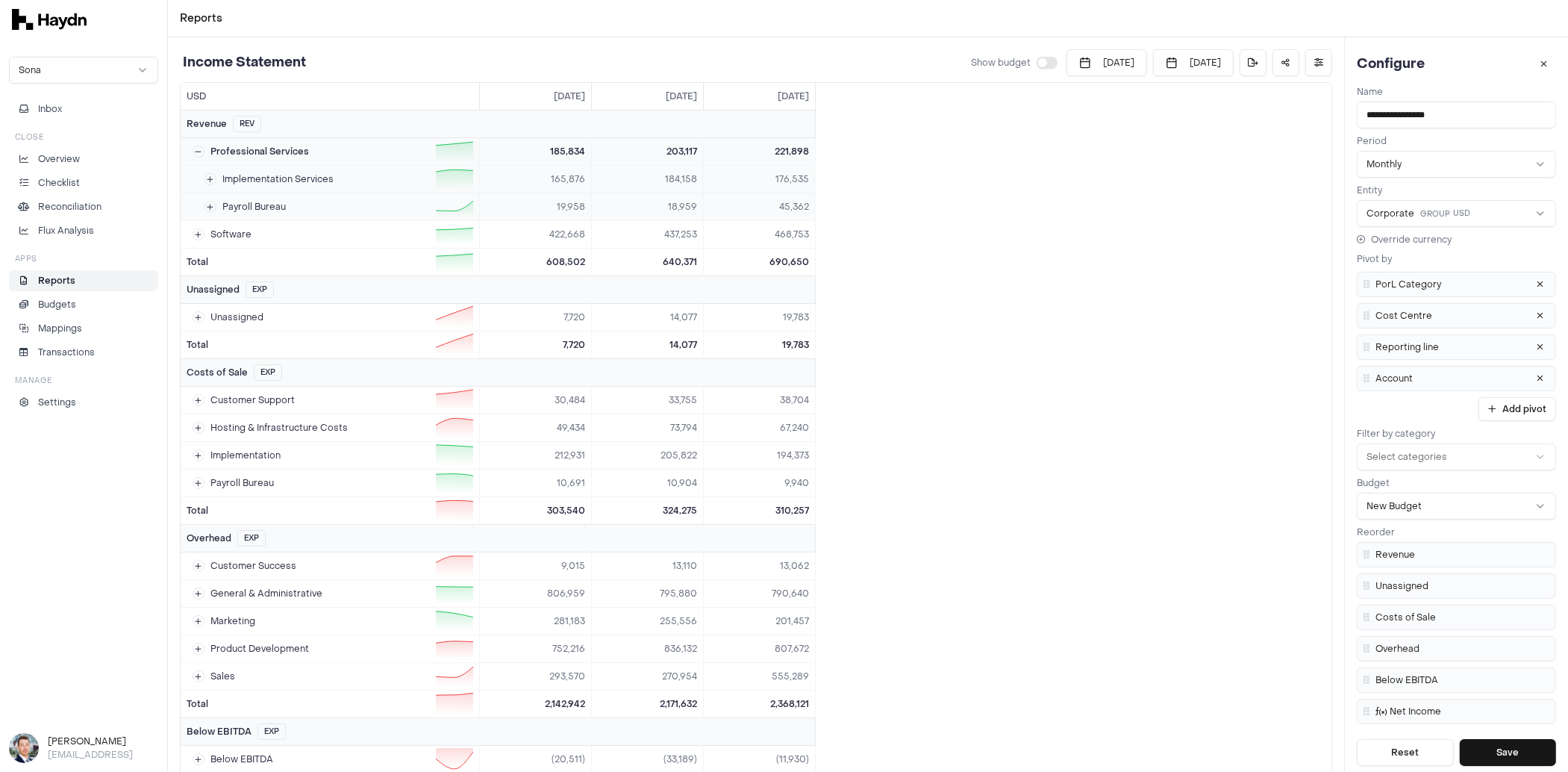
click at [1037, 62] on button "button" at bounding box center [1047, 62] width 21 height 12
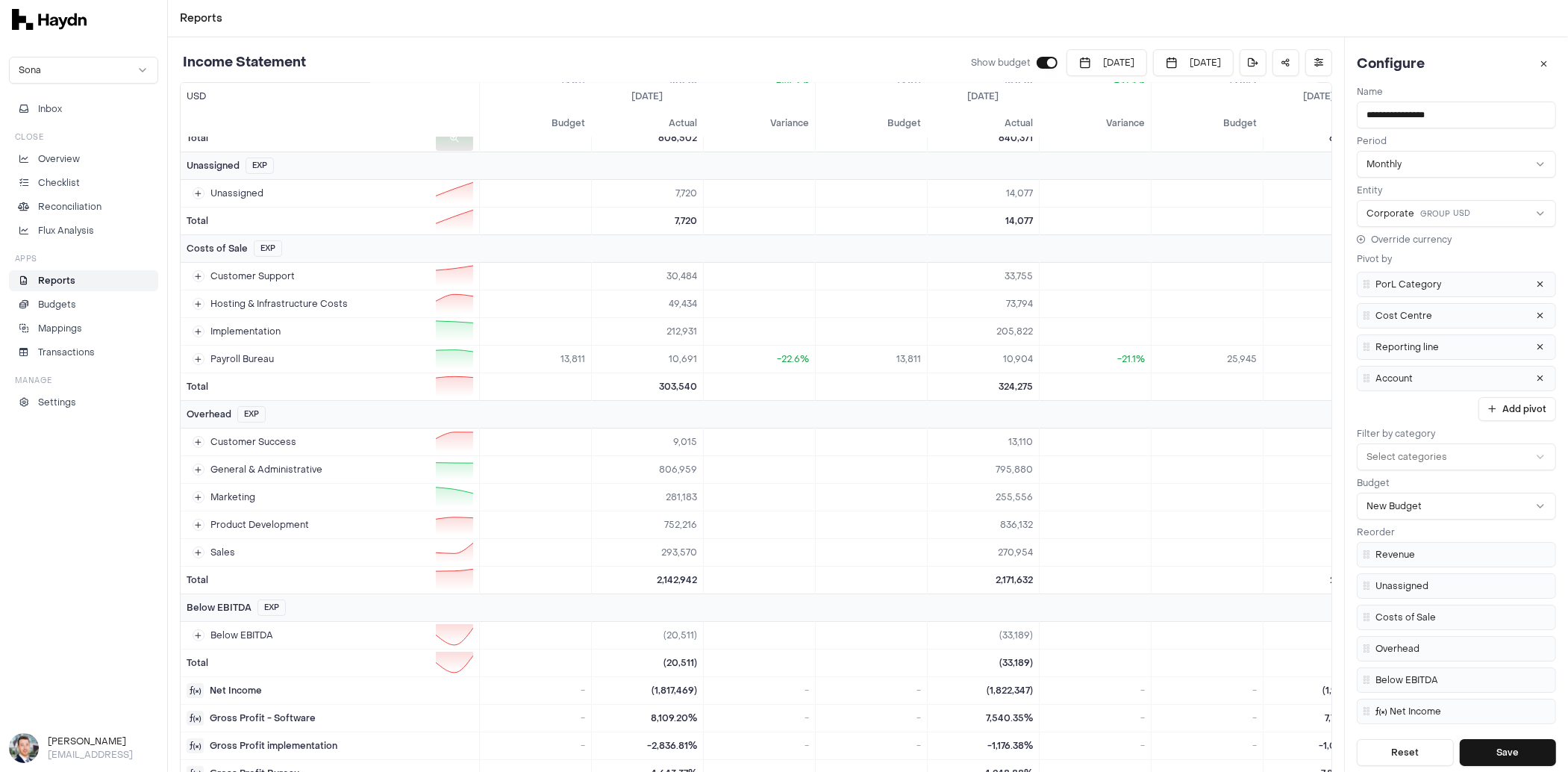
scroll to position [163, 0]
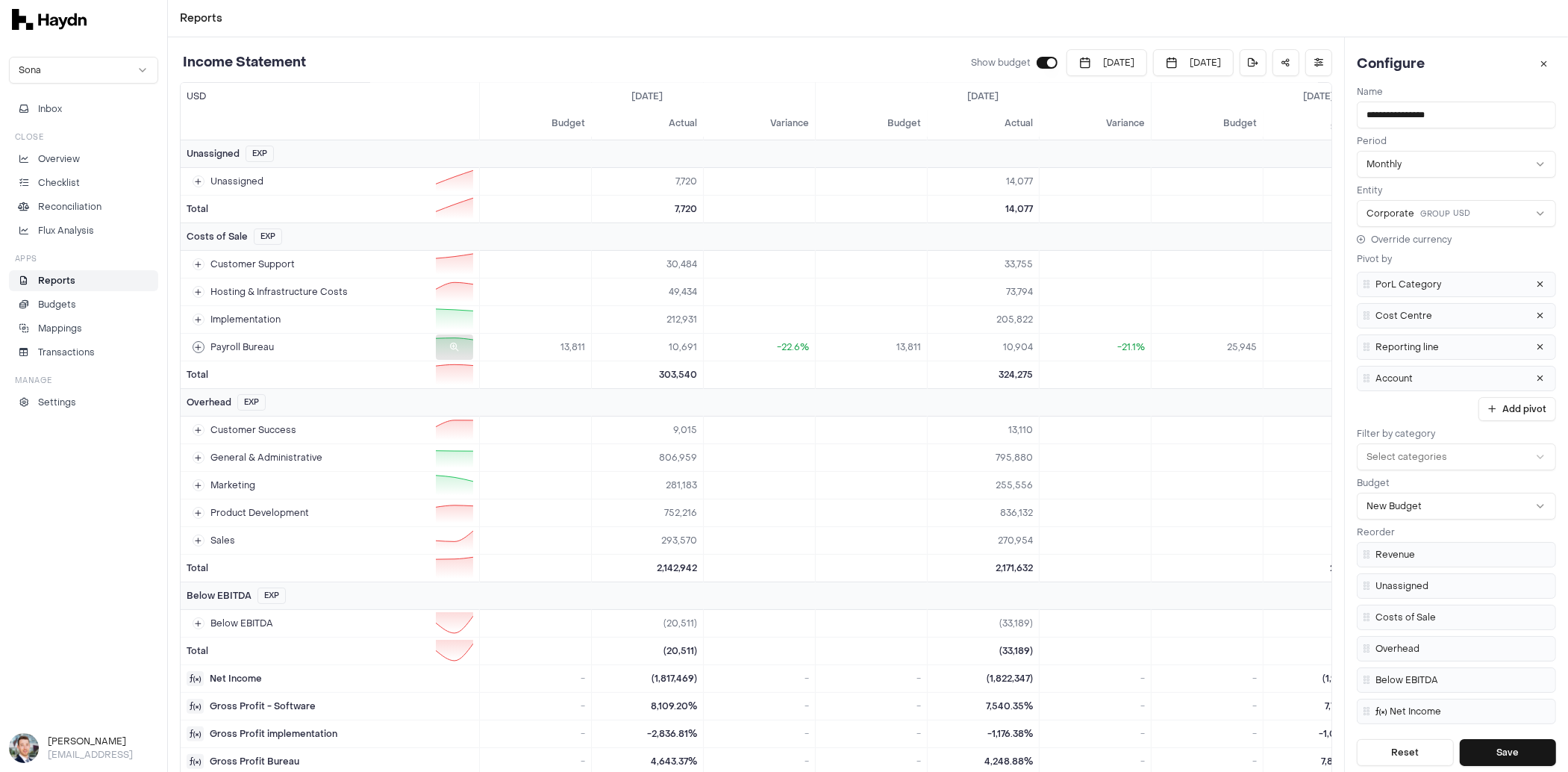
click at [198, 343] on icon at bounding box center [198, 347] width 7 height 8
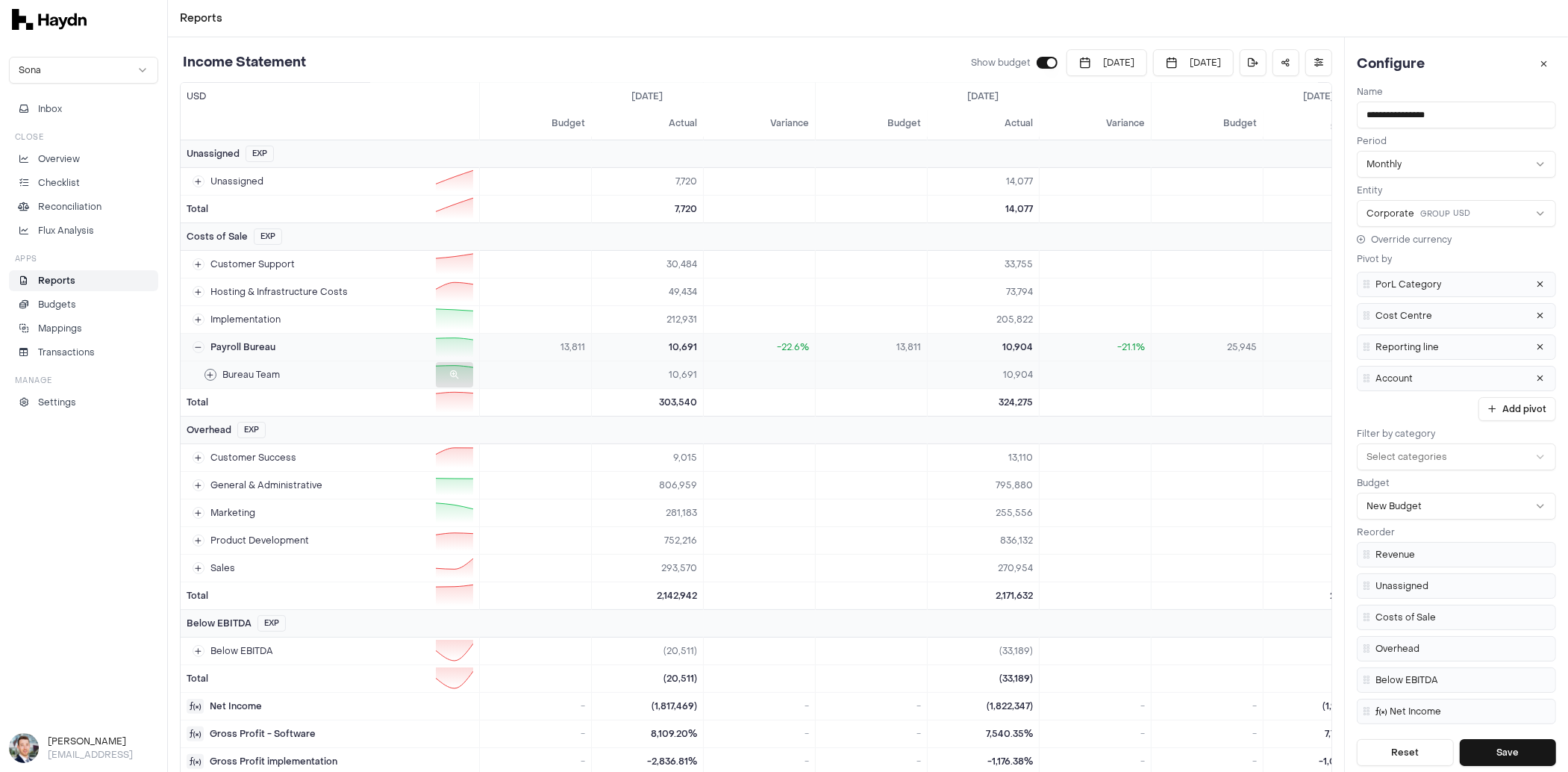
click at [211, 370] on icon at bounding box center [211, 374] width 7 height 8
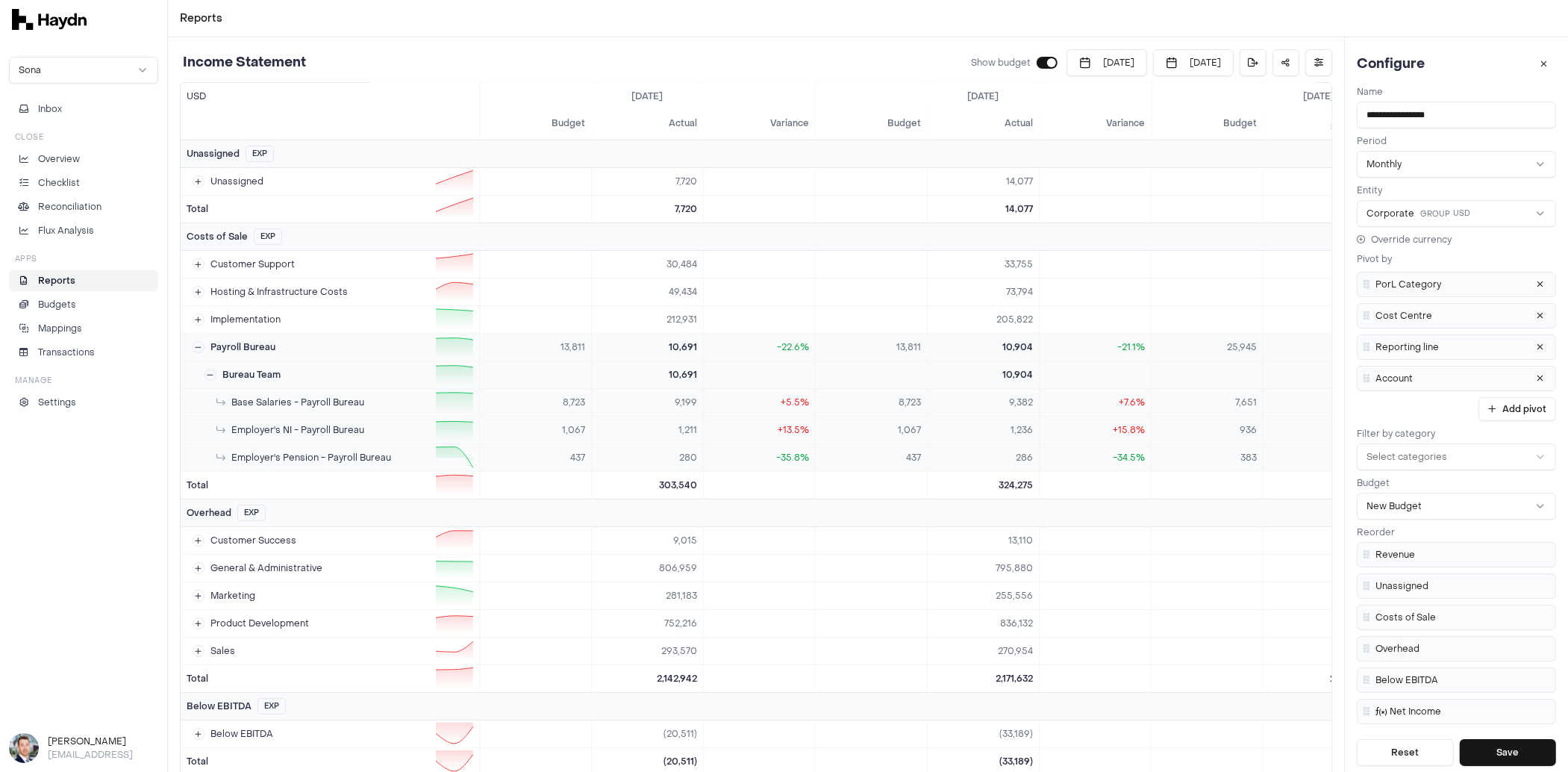
click at [90, 274] on li "Reports" at bounding box center [84, 280] width 135 height 13
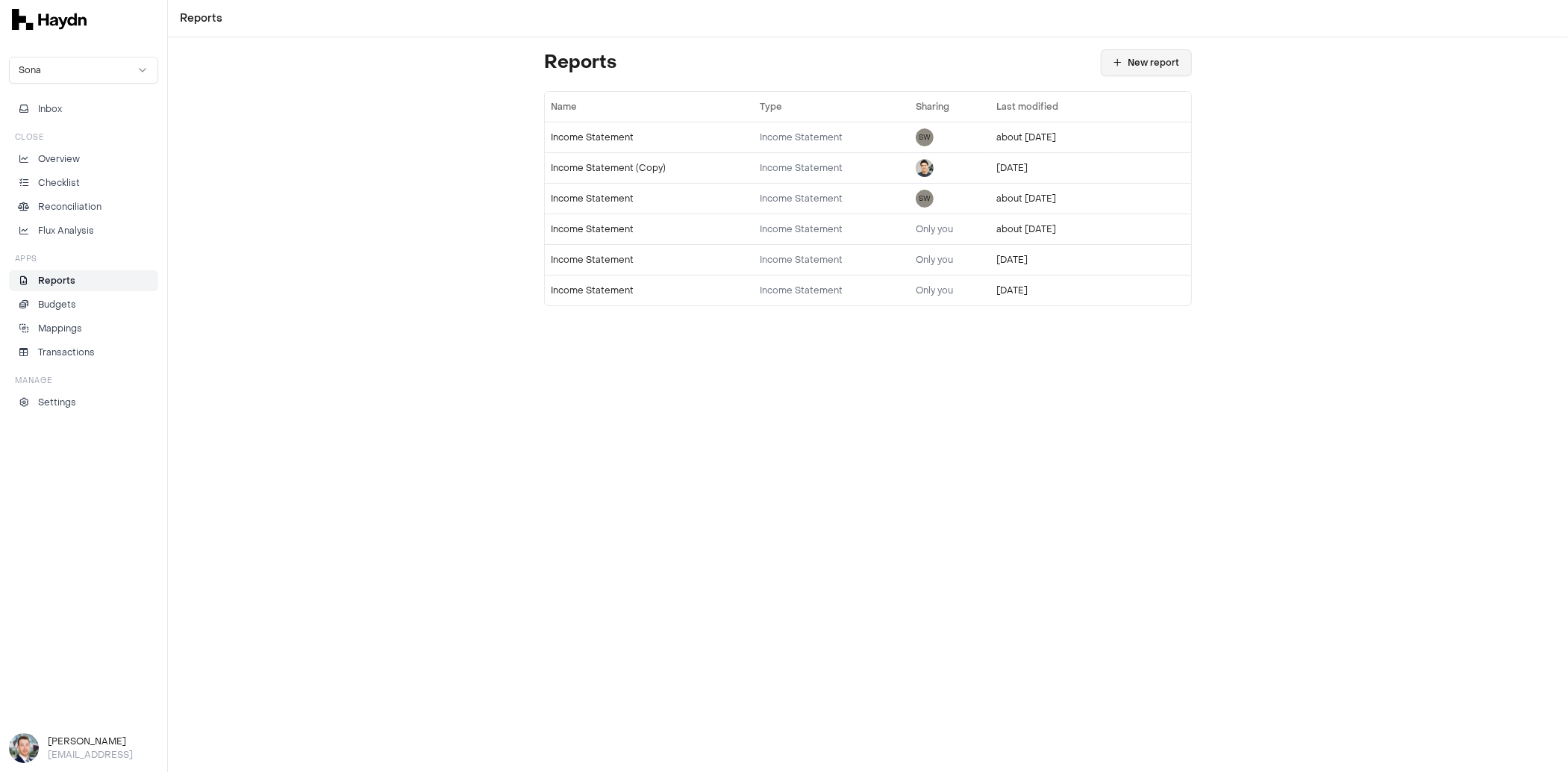
click at [1136, 68] on button "New report" at bounding box center [1147, 62] width 91 height 27
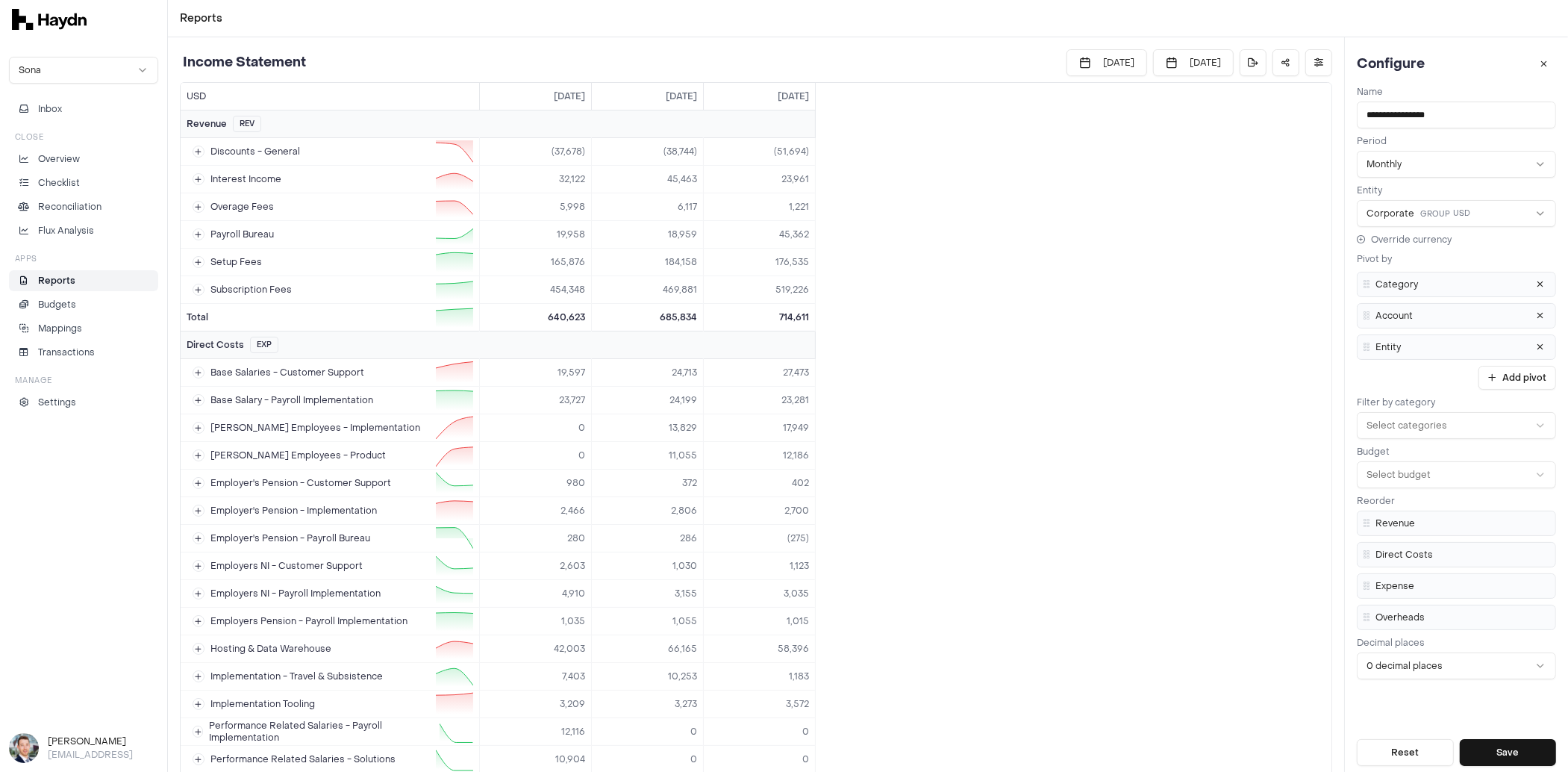
click at [69, 278] on p "Reports" at bounding box center [56, 280] width 38 height 13
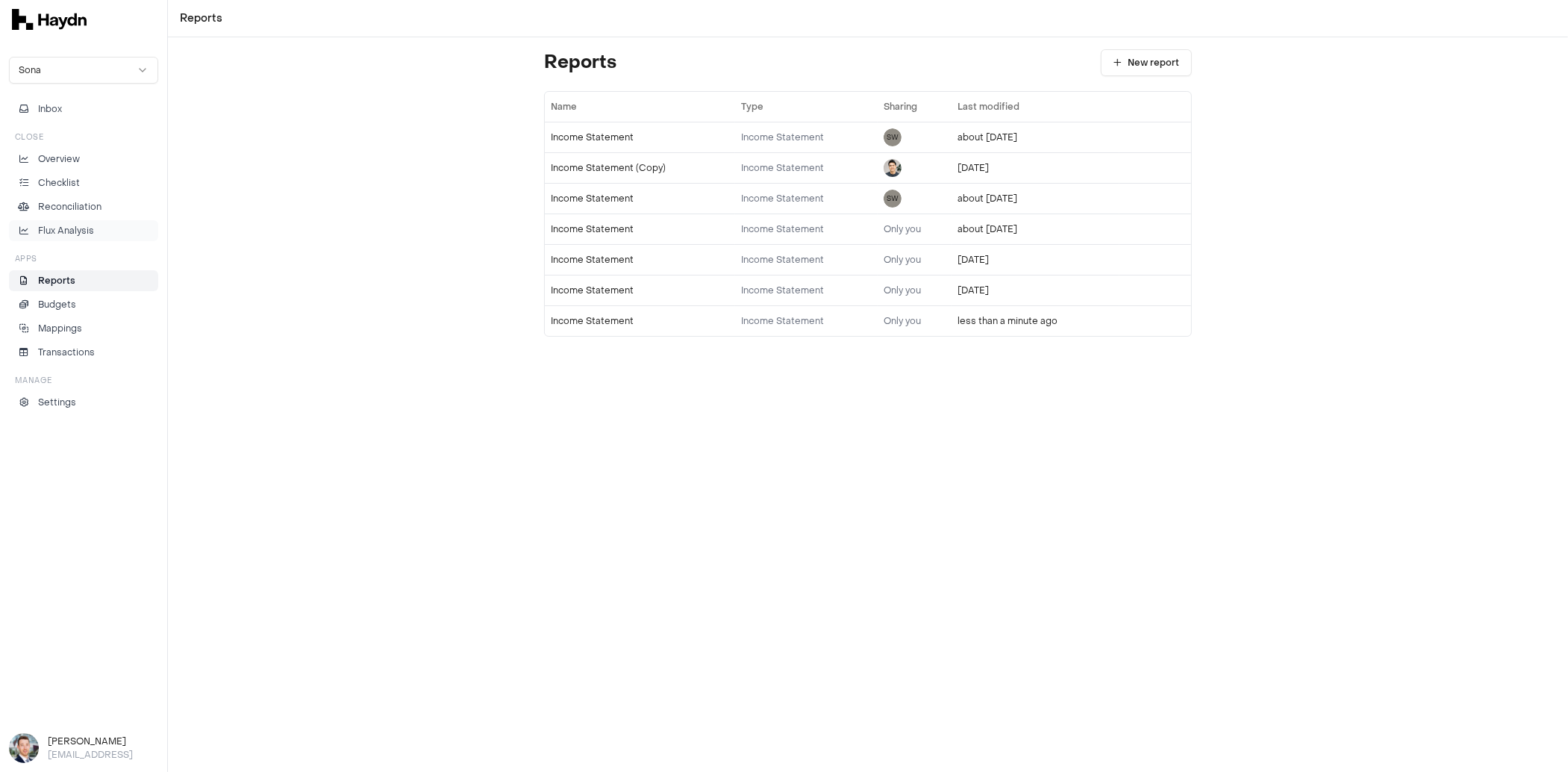
click at [93, 230] on li "Flux Analysis" at bounding box center [84, 230] width 135 height 13
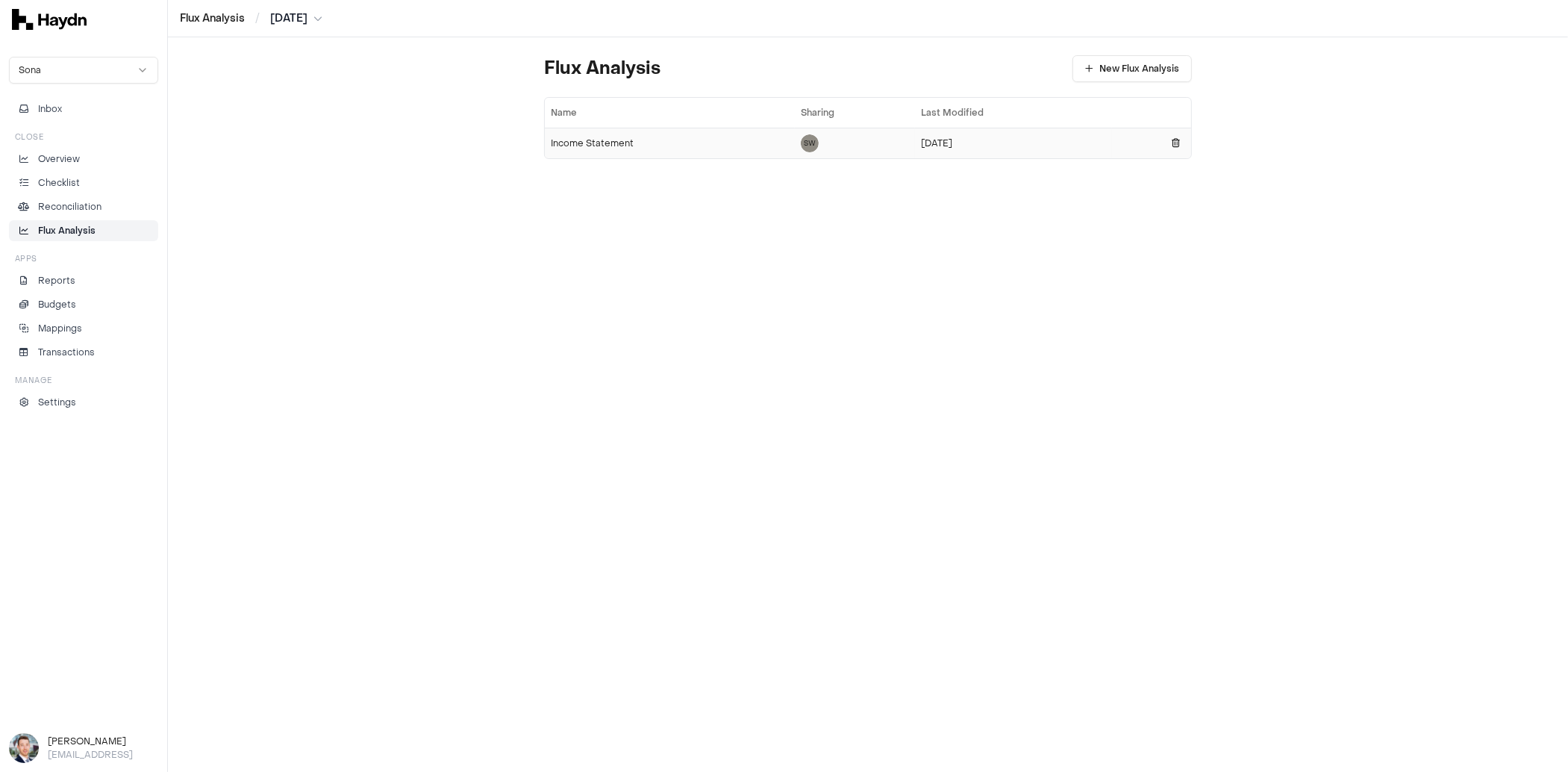
click at [592, 151] on td "Income Statement" at bounding box center [670, 143] width 250 height 31
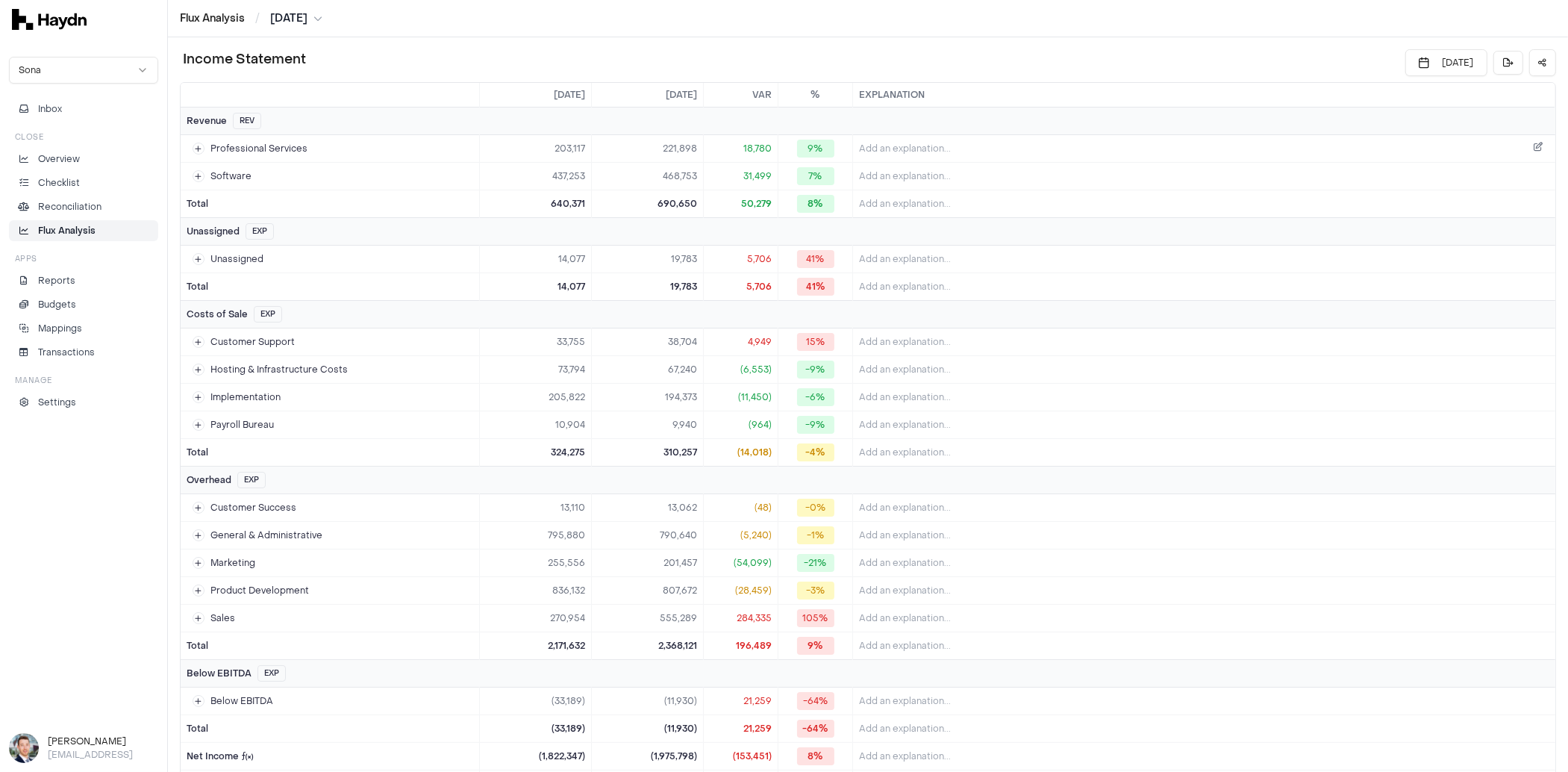
click at [941, 147] on span "Add an explanation..." at bounding box center [905, 149] width 92 height 12
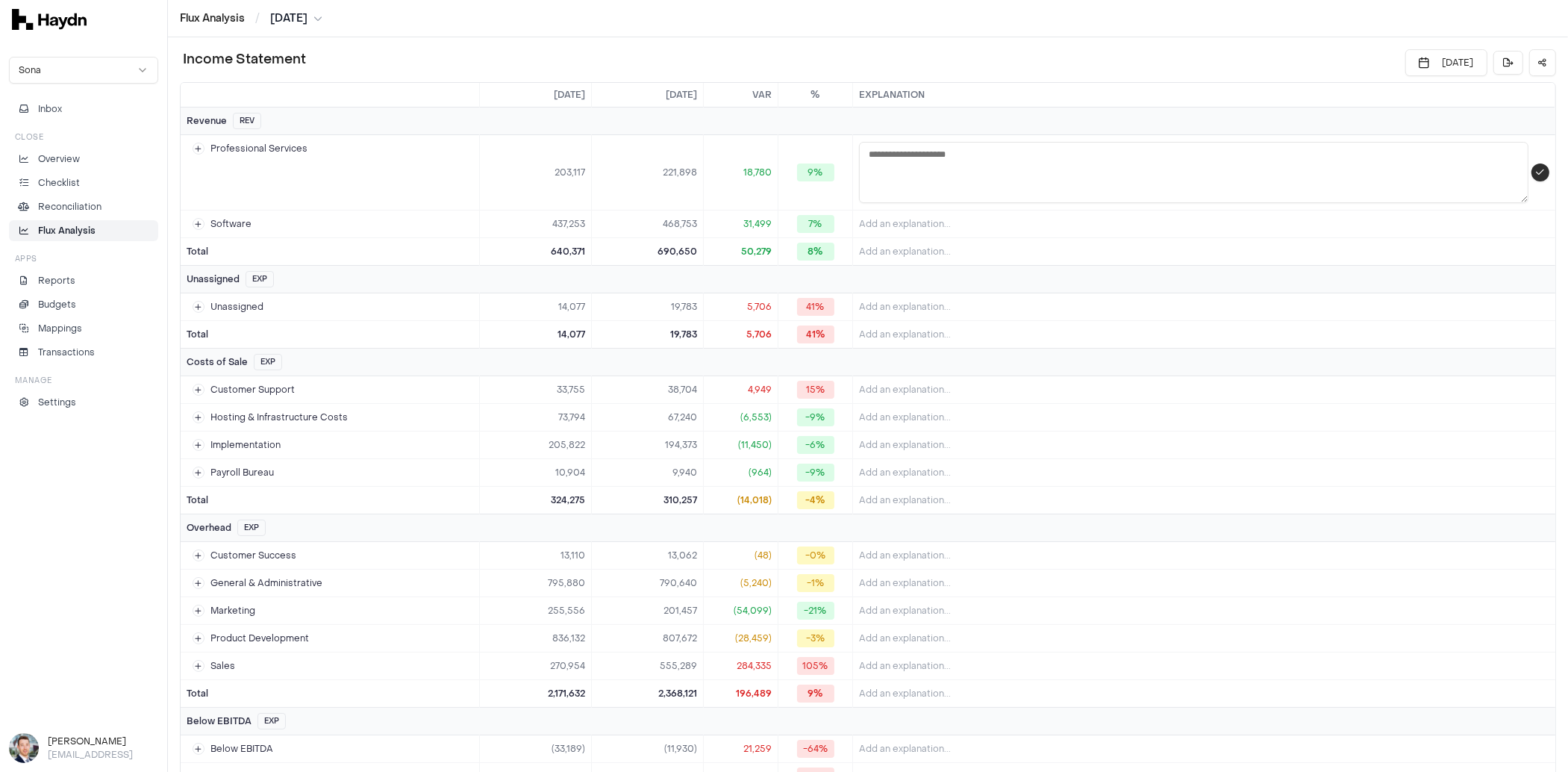
click at [1538, 168] on icon "submit" at bounding box center [1540, 173] width 8 height 9
